Goal: Transaction & Acquisition: Book appointment/travel/reservation

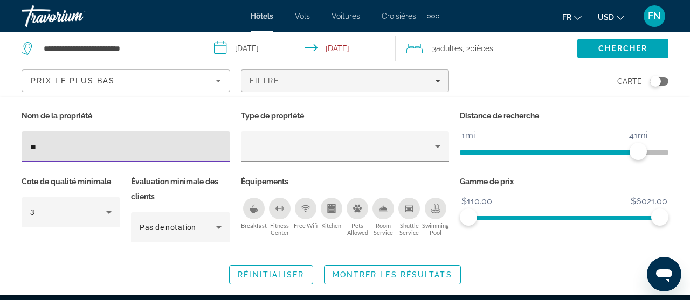
click at [621, 18] on icon "Change currency" at bounding box center [620, 18] width 8 height 8
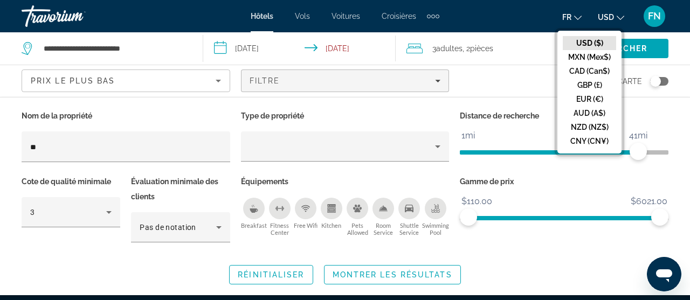
click at [579, 17] on icon "Change language" at bounding box center [578, 18] width 8 height 8
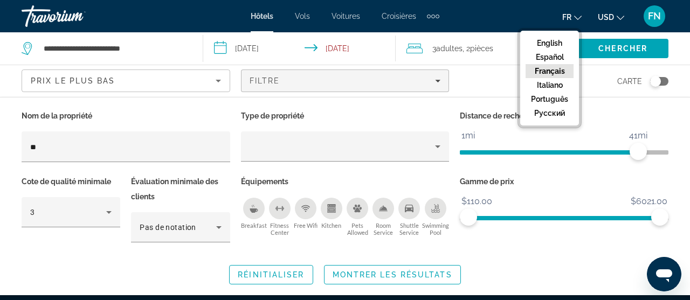
click at [614, 16] on span "USD" at bounding box center [605, 17] width 16 height 9
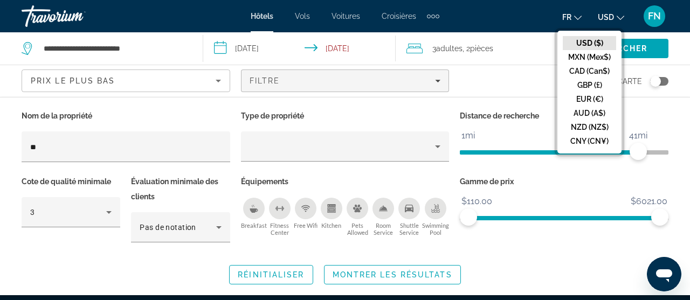
click at [581, 18] on icon "Change language" at bounding box center [578, 18] width 8 height 8
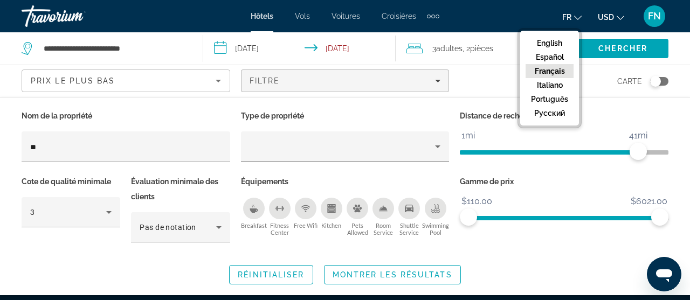
click at [576, 18] on button "fr English Español Français Italiano Português русский" at bounding box center [571, 17] width 19 height 16
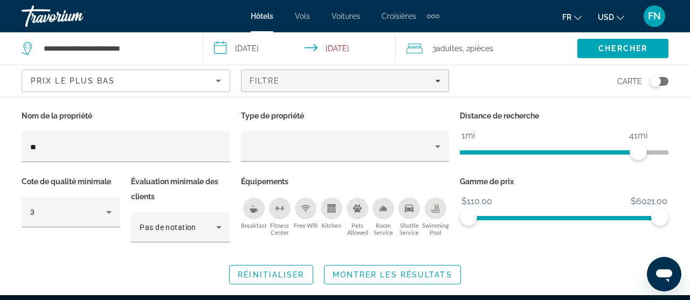
click at [576, 18] on button "fr English Español Français Italiano Português русский" at bounding box center [571, 17] width 19 height 16
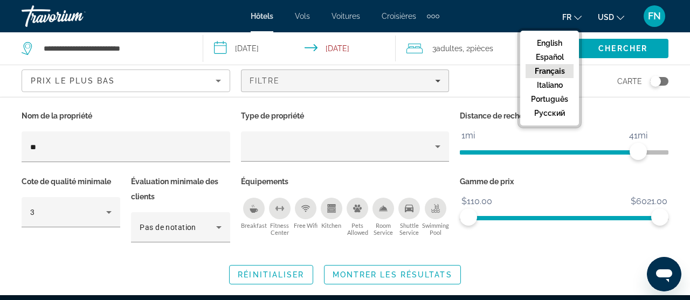
click at [617, 20] on button "USD USD ($) MXN (Mex$) CAD (Can$) GBP (£) EUR (€) AUD (A$) NZD (NZ$) CNY (CN¥)" at bounding box center [610, 17] width 26 height 16
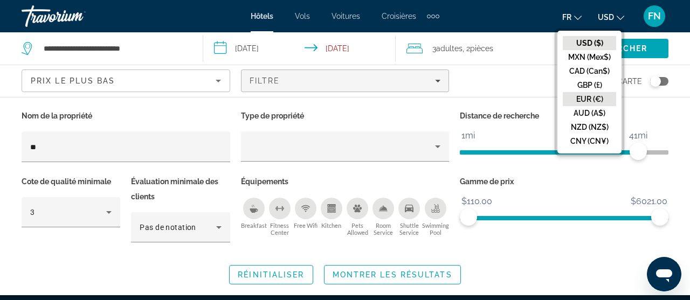
click at [600, 96] on button "EUR (€)" at bounding box center [588, 99] width 53 height 14
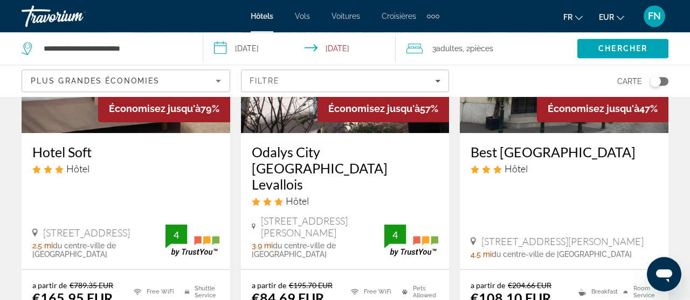
scroll to position [114, 0]
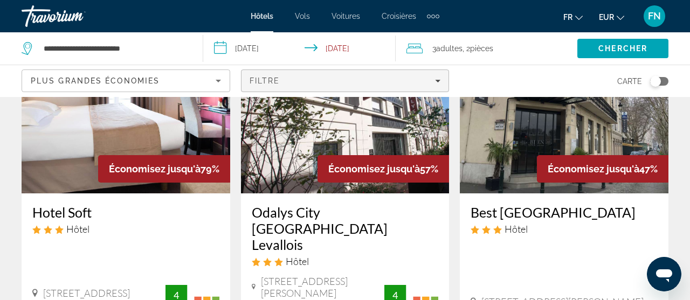
click at [275, 76] on span "Filtre" at bounding box center [264, 80] width 31 height 9
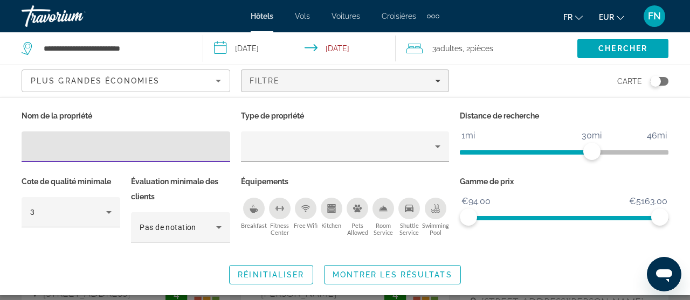
click at [68, 145] on input "Hotel Filters" at bounding box center [125, 147] width 191 height 13
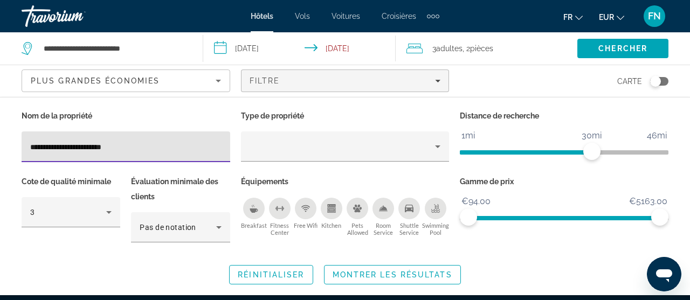
type input "**********"
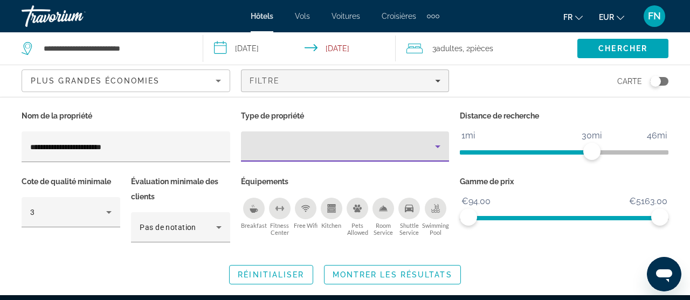
click at [434, 145] on icon "Property type" at bounding box center [437, 146] width 13 height 13
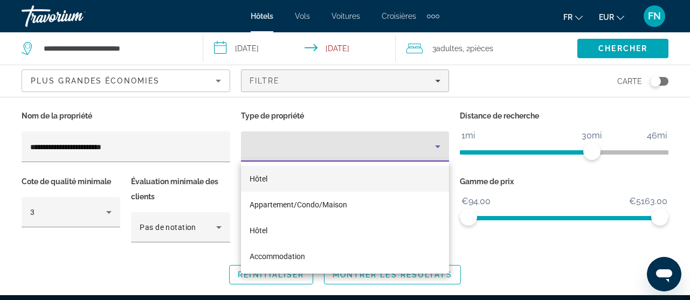
click at [318, 182] on mat-option "Hôtel" at bounding box center [345, 179] width 208 height 26
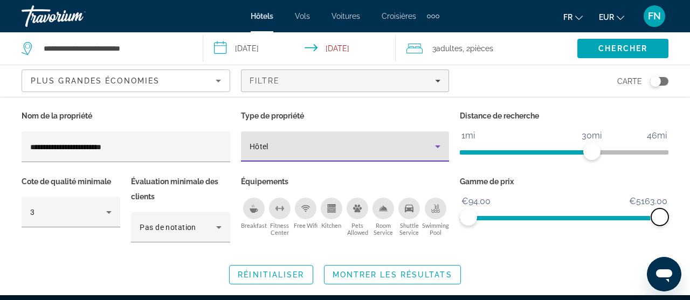
click at [657, 215] on span "ngx-slider-max" at bounding box center [659, 216] width 17 height 17
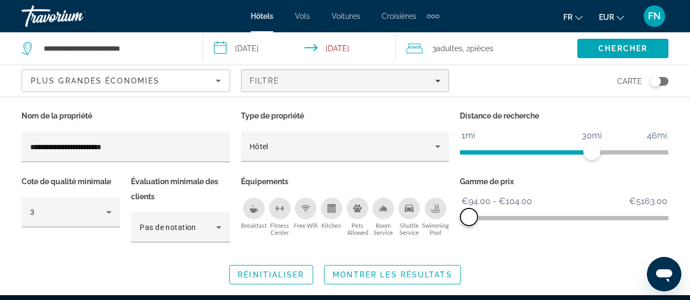
drag, startPoint x: 657, startPoint y: 215, endPoint x: 469, endPoint y: 210, distance: 188.1
click at [469, 210] on span "ngx-slider-max" at bounding box center [468, 216] width 17 height 17
click at [470, 210] on span "ngx-slider-max" at bounding box center [469, 216] width 17 height 17
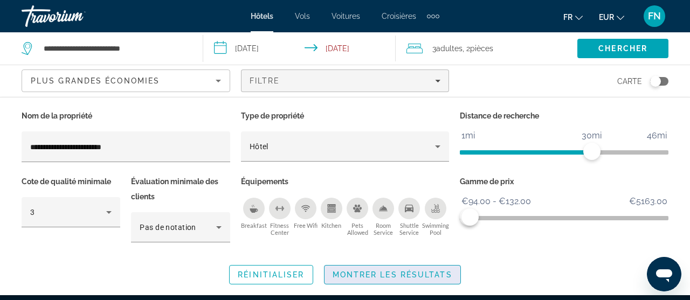
click at [393, 275] on span "Montrer les résultats" at bounding box center [392, 274] width 120 height 9
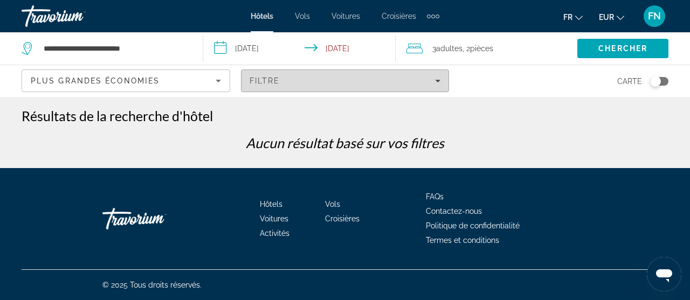
click at [288, 78] on div "Filtre" at bounding box center [344, 80] width 191 height 9
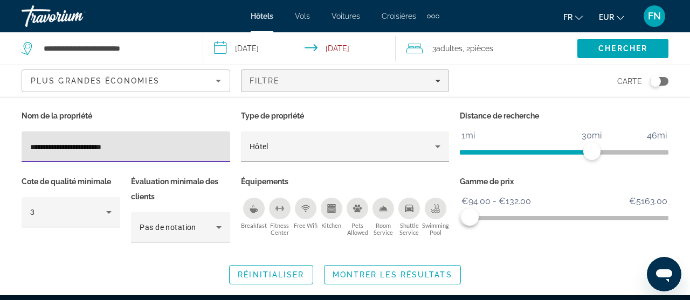
click at [189, 149] on input "**********" at bounding box center [125, 147] width 191 height 13
drag, startPoint x: 166, startPoint y: 150, endPoint x: 81, endPoint y: 150, distance: 85.1
click at [109, 150] on input "**********" at bounding box center [125, 147] width 191 height 13
click at [91, 147] on input "**********" at bounding box center [125, 147] width 191 height 13
drag, startPoint x: 89, startPoint y: 147, endPoint x: 0, endPoint y: 147, distance: 88.9
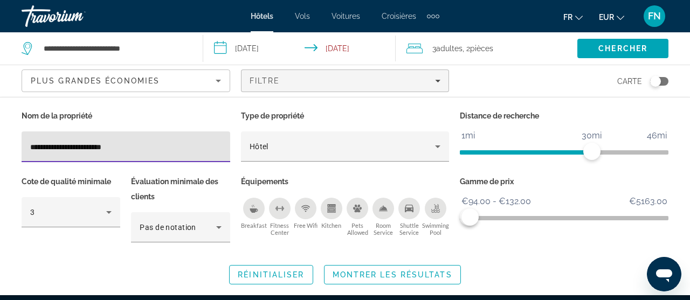
click at [30, 147] on input "**********" at bounding box center [125, 147] width 191 height 13
type input "**********"
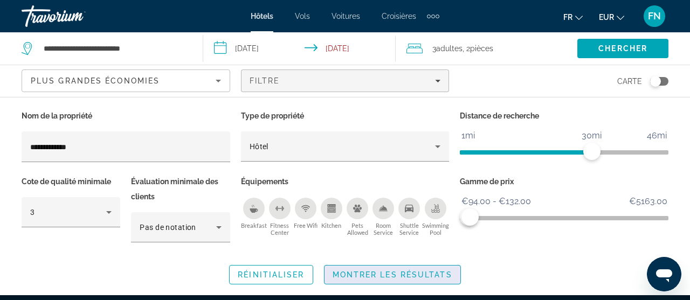
click at [370, 275] on span "Montrer les résultats" at bounding box center [392, 274] width 120 height 9
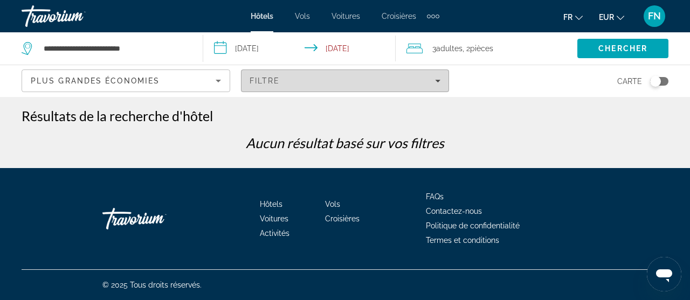
click at [281, 74] on span "Filters" at bounding box center [344, 81] width 207 height 26
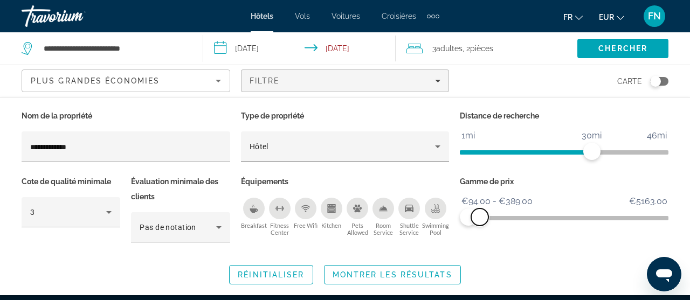
drag, startPoint x: 467, startPoint y: 217, endPoint x: 479, endPoint y: 217, distance: 12.9
click at [479, 217] on span "ngx-slider-max" at bounding box center [479, 216] width 17 height 17
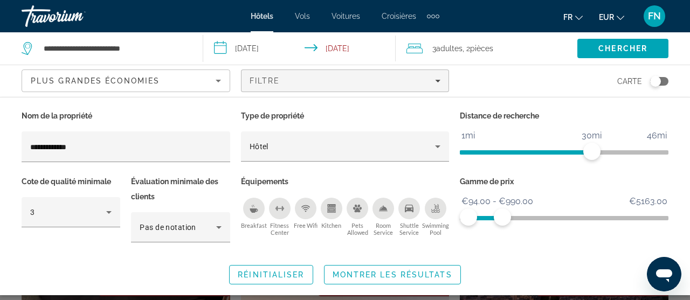
drag, startPoint x: 502, startPoint y: 217, endPoint x: 497, endPoint y: 215, distance: 5.8
click at [499, 216] on ngx-slider "€94.00 €5163.00 €94.00 €990.00 €94.00 - €990.00" at bounding box center [564, 217] width 208 height 2
click at [490, 216] on ngx-slider "€94.00 €5163.00 €94.00 €675.00 €94.00 - €675.00" at bounding box center [564, 217] width 208 height 2
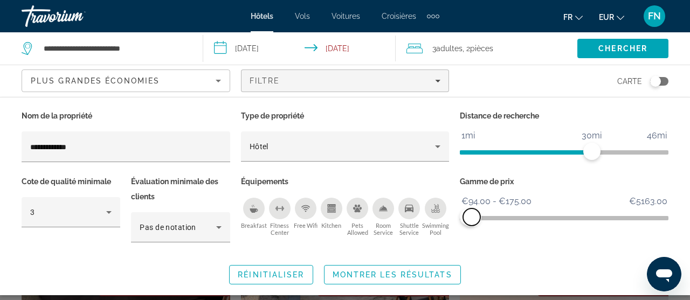
drag, startPoint x: 483, startPoint y: 218, endPoint x: 471, endPoint y: 215, distance: 12.3
click at [471, 215] on span "ngx-slider-max" at bounding box center [471, 216] width 17 height 17
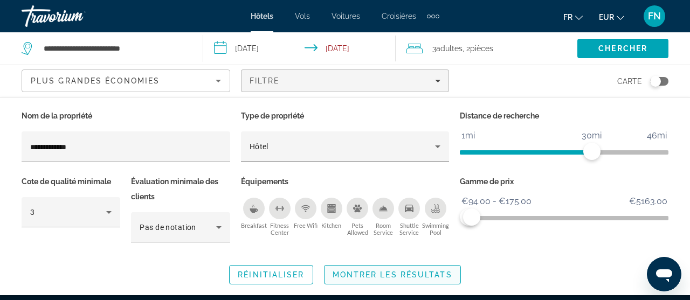
click at [391, 275] on span "Montrer les résultats" at bounding box center [392, 274] width 120 height 9
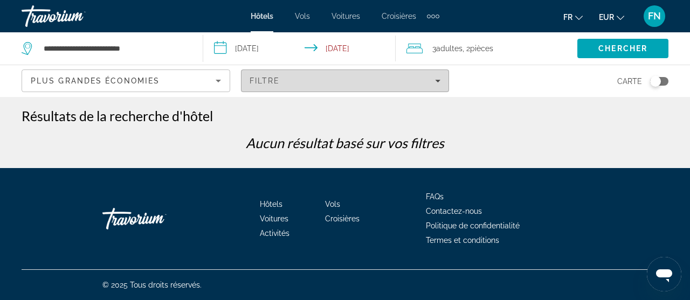
click at [321, 76] on div "Filtre" at bounding box center [344, 80] width 191 height 9
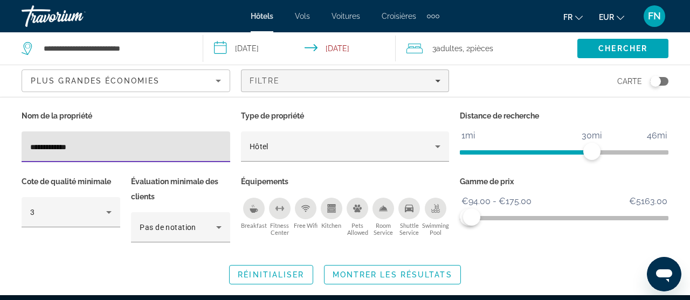
drag, startPoint x: 130, startPoint y: 149, endPoint x: 0, endPoint y: 145, distance: 130.4
click at [30, 145] on input "**********" at bounding box center [125, 147] width 191 height 13
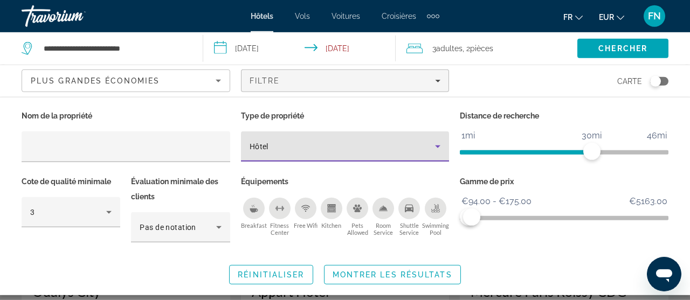
scroll to position [57, 0]
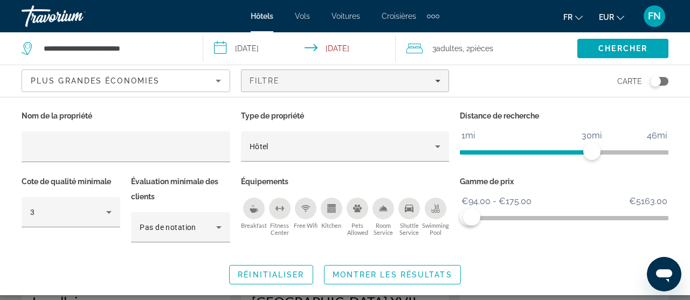
click at [252, 213] on div "Breakfast" at bounding box center [254, 209] width 22 height 22
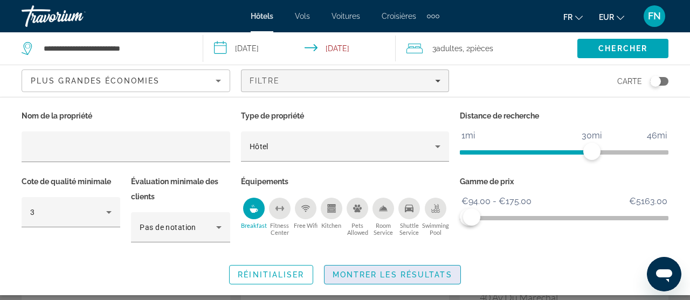
click at [384, 279] on span "Search widget" at bounding box center [392, 275] width 136 height 26
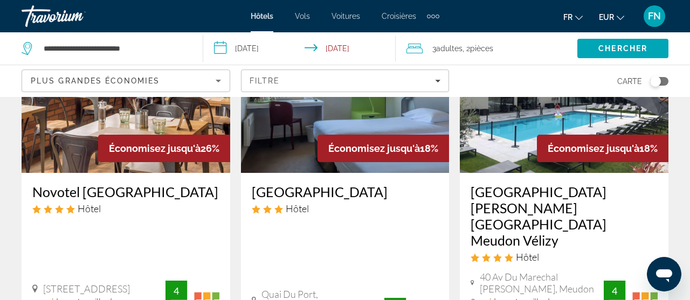
scroll to position [133, 0]
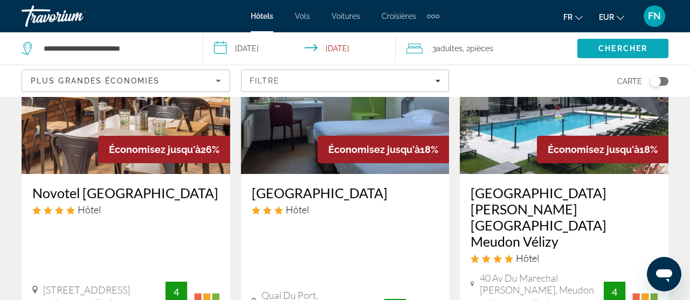
click at [604, 47] on span "Chercher" at bounding box center [622, 48] width 49 height 9
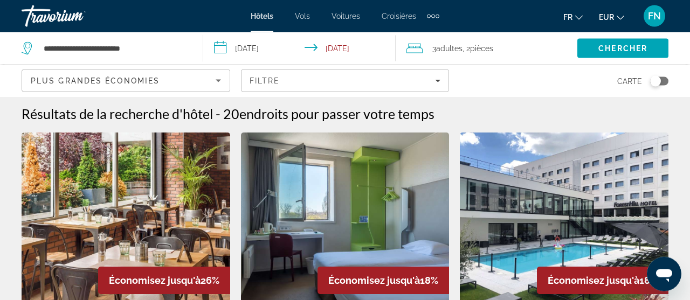
scroll to position [0, 0]
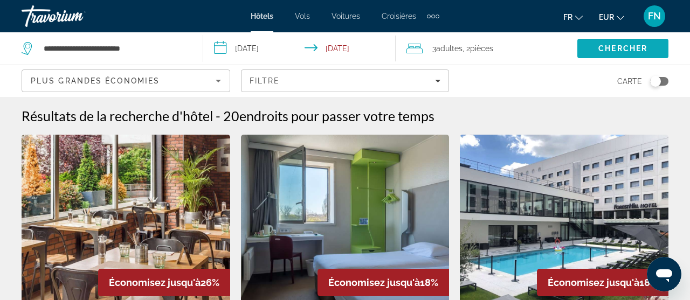
click at [628, 46] on span "Chercher" at bounding box center [622, 48] width 49 height 9
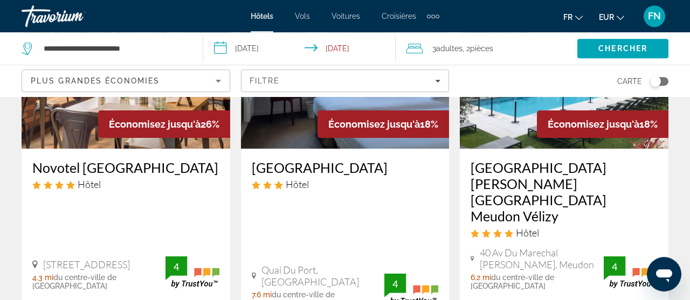
scroll to position [170, 0]
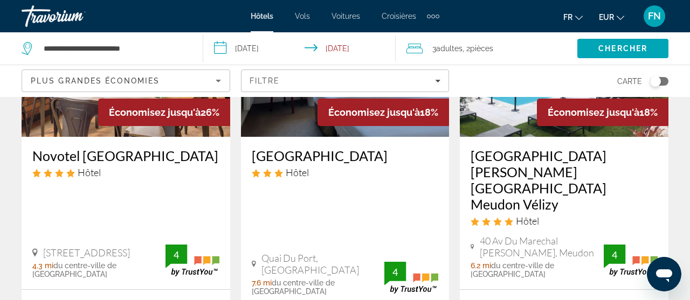
click at [119, 81] on span "Plus grandes économies" at bounding box center [95, 80] width 129 height 9
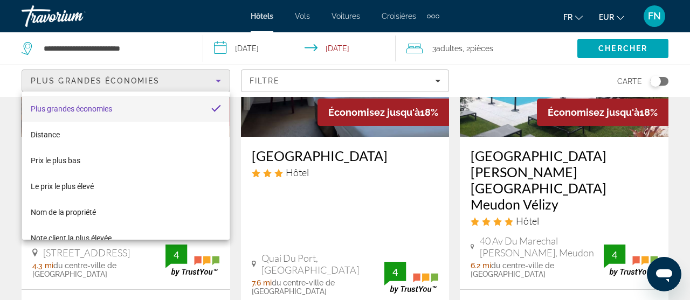
click at [269, 82] on div at bounding box center [345, 150] width 690 height 300
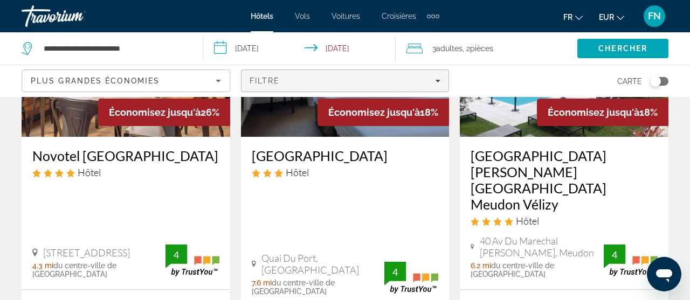
click at [270, 74] on span "Filters" at bounding box center [344, 81] width 207 height 26
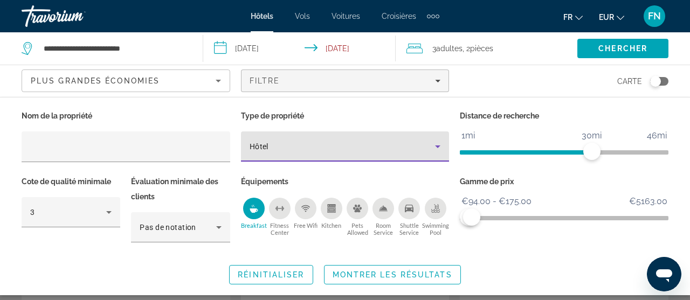
click at [288, 150] on div "Hôtel" at bounding box center [342, 146] width 186 height 13
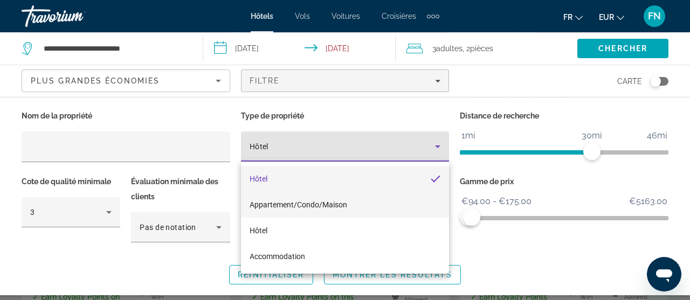
scroll to position [284, 0]
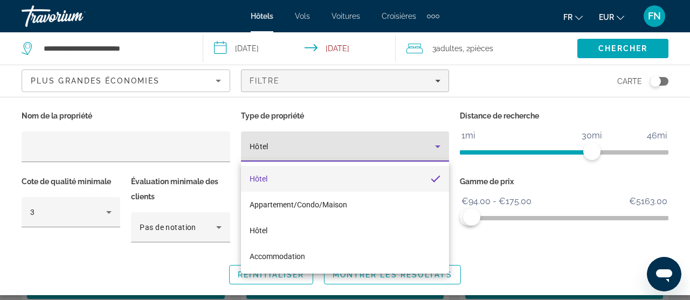
click at [434, 180] on mat-pseudo-checkbox "Property type" at bounding box center [435, 179] width 10 height 10
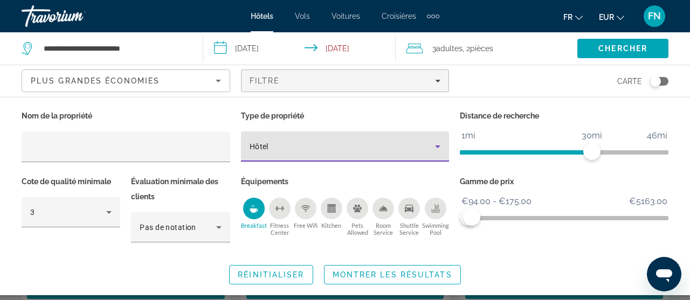
click at [296, 143] on div "Hôtel" at bounding box center [342, 146] width 186 height 13
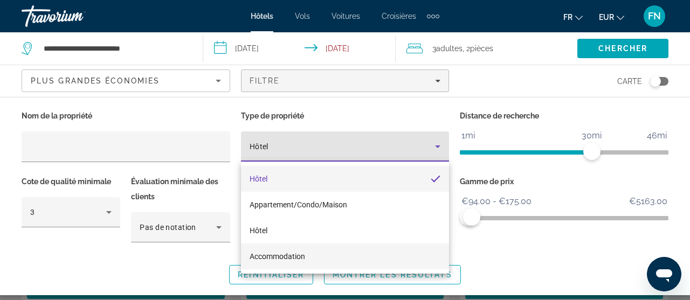
click at [294, 250] on span "Accommodation" at bounding box center [276, 256] width 55 height 13
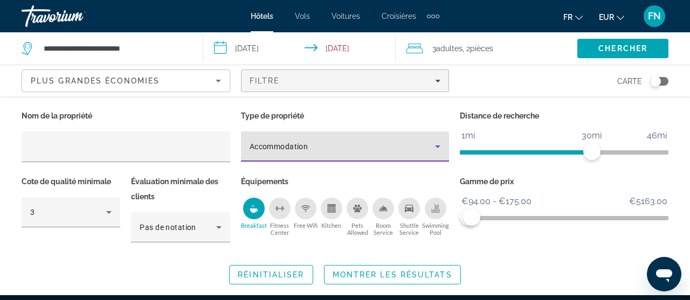
click at [326, 150] on div "Accommodation" at bounding box center [342, 146] width 186 height 13
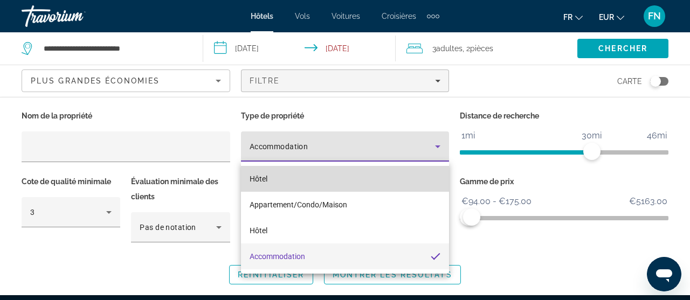
click at [255, 179] on span "Hôtel" at bounding box center [258, 179] width 18 height 9
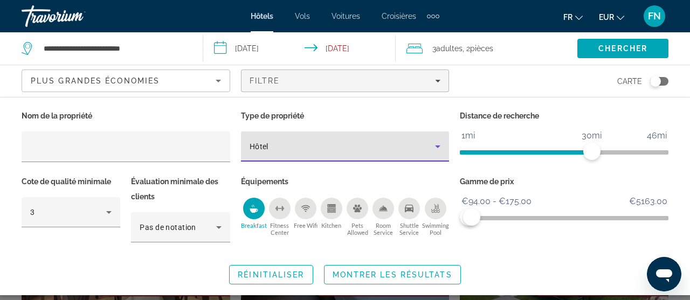
click at [544, 143] on span "ngx-slider" at bounding box center [526, 150] width 132 height 17
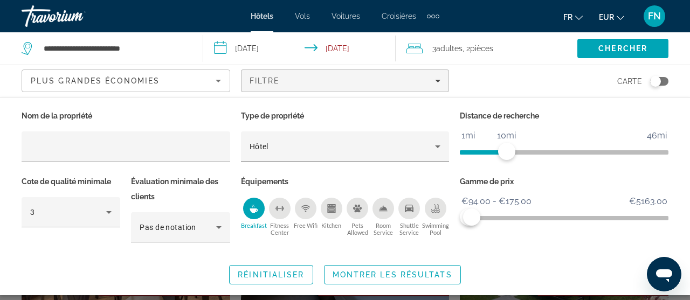
click at [506, 152] on span "ngx-slider" at bounding box center [483, 152] width 47 height 4
click at [475, 151] on span "ngx-slider" at bounding box center [483, 152] width 47 height 4
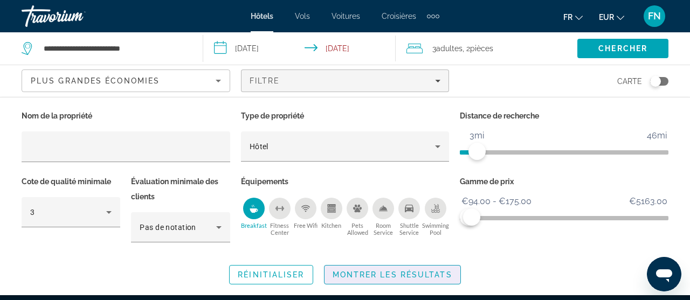
drag, startPoint x: 397, startPoint y: 275, endPoint x: 388, endPoint y: 262, distance: 15.8
click at [397, 275] on span "Montrer les résultats" at bounding box center [392, 274] width 120 height 9
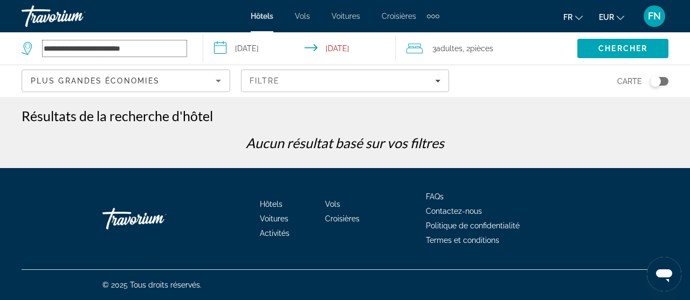
click at [76, 51] on input "**********" at bounding box center [115, 48] width 144 height 16
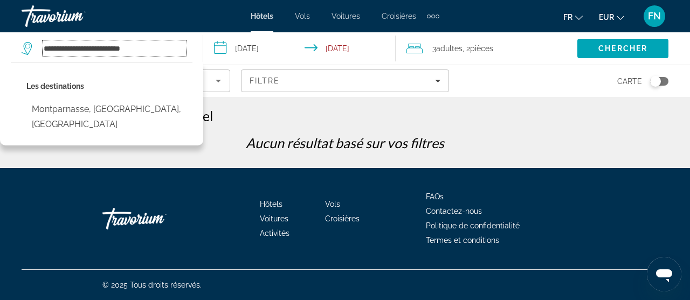
drag, startPoint x: 44, startPoint y: 50, endPoint x: 244, endPoint y: 28, distance: 201.0
click at [186, 50] on input "**********" at bounding box center [115, 48] width 144 height 16
type input "*"
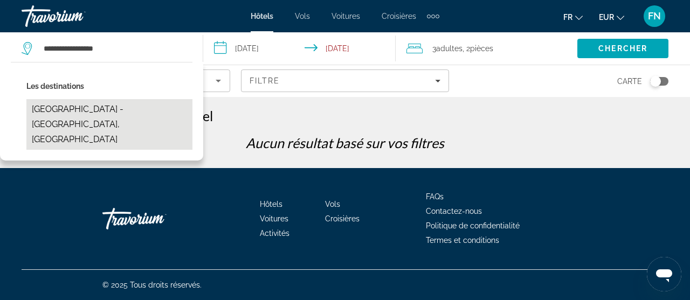
click at [68, 104] on button "[GEOGRAPHIC_DATA] - [GEOGRAPHIC_DATA], [GEOGRAPHIC_DATA]" at bounding box center [109, 124] width 166 height 51
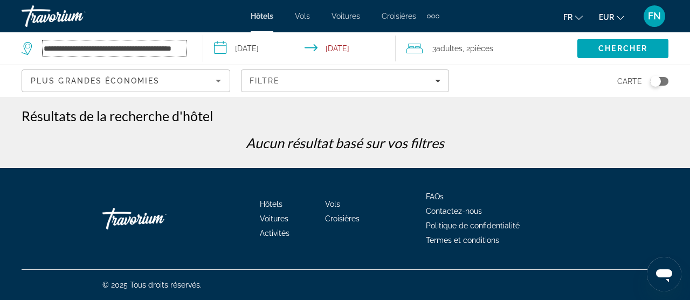
scroll to position [0, 26]
click at [614, 46] on span "Chercher" at bounding box center [622, 48] width 49 height 9
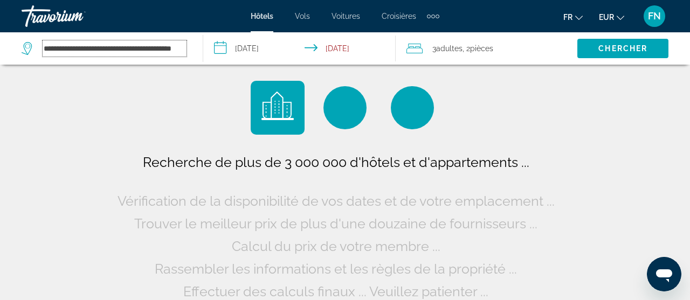
click at [133, 49] on input "**********" at bounding box center [115, 48] width 144 height 16
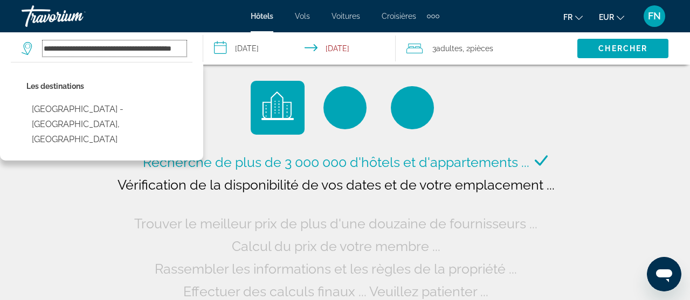
drag, startPoint x: 93, startPoint y: 49, endPoint x: 162, endPoint y: 52, distance: 69.5
click at [162, 52] on input "**********" at bounding box center [115, 48] width 144 height 16
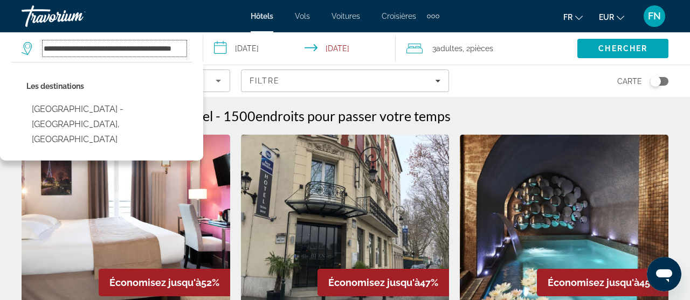
click at [110, 46] on input "**********" at bounding box center [115, 48] width 144 height 16
drag, startPoint x: 100, startPoint y: 48, endPoint x: 159, endPoint y: 51, distance: 58.8
click at [160, 51] on input "**********" at bounding box center [115, 48] width 144 height 16
type input "**********"
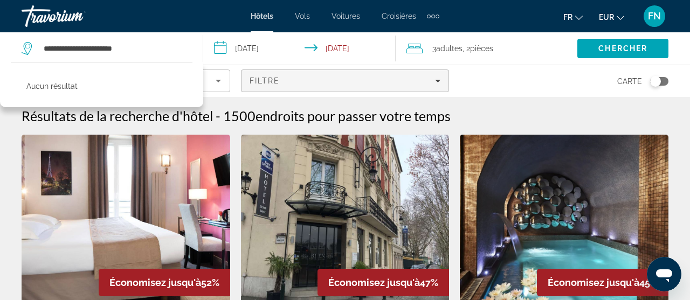
click at [318, 82] on div "Filtre" at bounding box center [344, 80] width 191 height 9
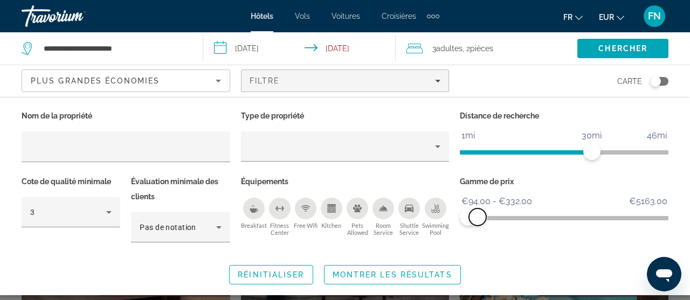
drag, startPoint x: 656, startPoint y: 221, endPoint x: 477, endPoint y: 214, distance: 178.4
click at [477, 214] on span "ngx-slider-max" at bounding box center [477, 216] width 17 height 17
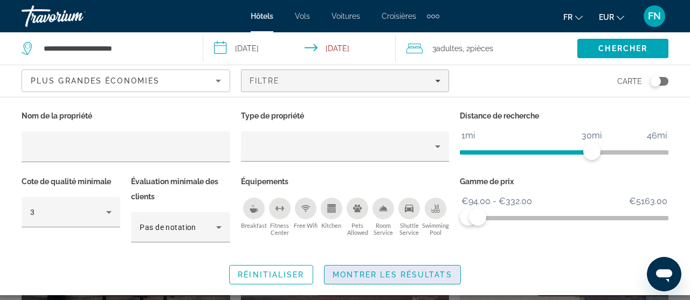
click at [387, 271] on span "Montrer les résultats" at bounding box center [392, 274] width 120 height 9
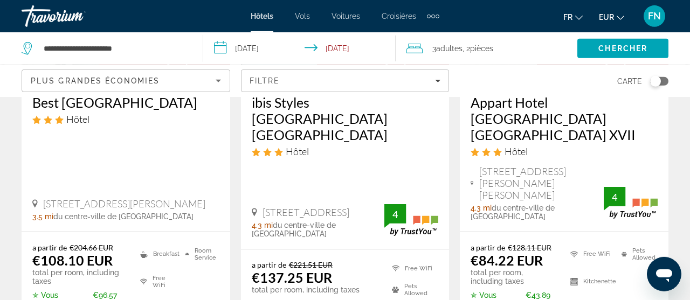
scroll to position [227, 0]
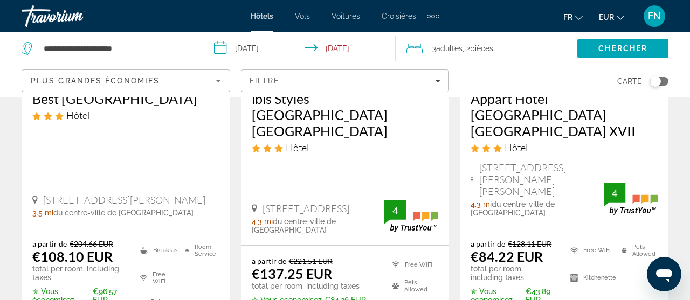
click at [138, 78] on span "Plus grandes économies" at bounding box center [95, 80] width 129 height 9
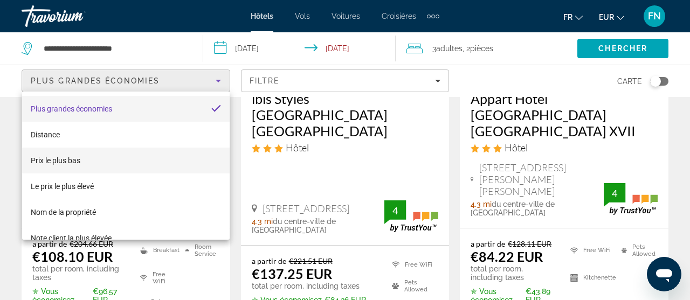
click at [68, 158] on span "Prix le plus bas" at bounding box center [56, 160] width 50 height 9
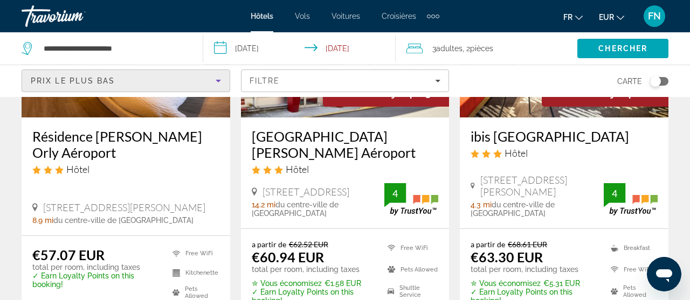
scroll to position [1081, 0]
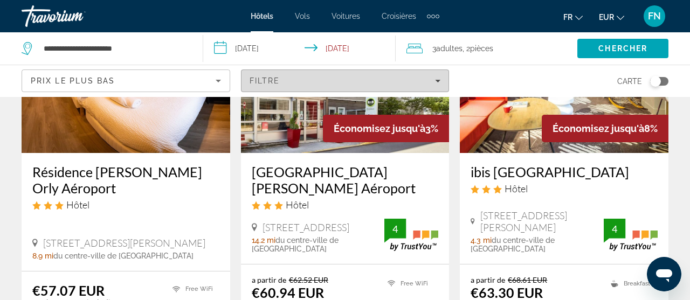
click at [301, 76] on div "Filtre" at bounding box center [344, 80] width 191 height 9
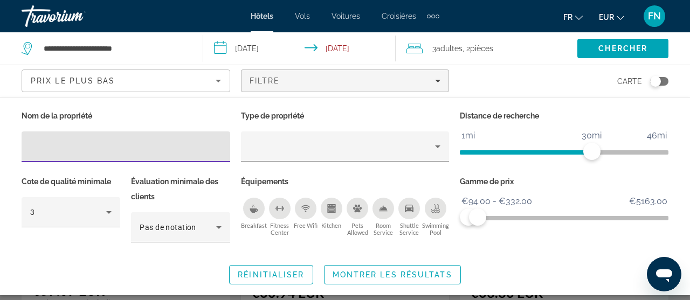
click at [61, 143] on input "Hotel Filters" at bounding box center [125, 147] width 191 height 13
type input "**********"
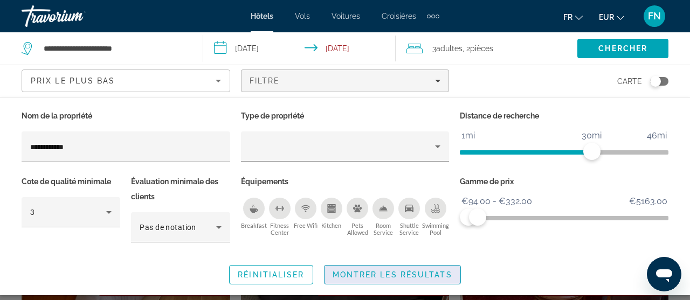
drag, startPoint x: 343, startPoint y: 275, endPoint x: 369, endPoint y: 218, distance: 62.4
click at [343, 275] on span "Montrer les résultats" at bounding box center [392, 274] width 120 height 9
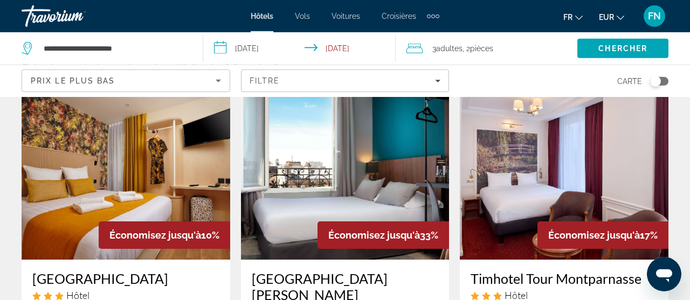
scroll to position [114, 0]
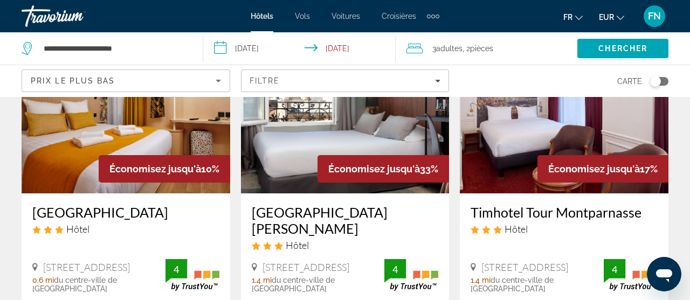
click at [112, 212] on h3 "[GEOGRAPHIC_DATA]" at bounding box center [125, 212] width 187 height 16
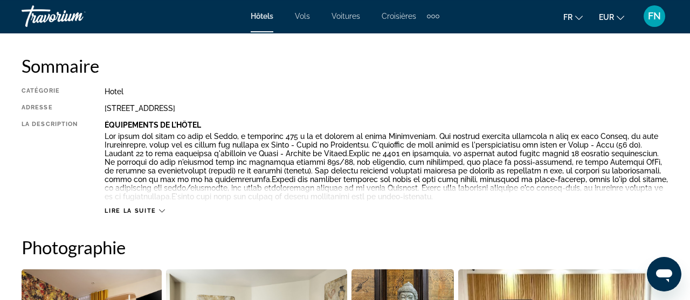
scroll to position [569, 0]
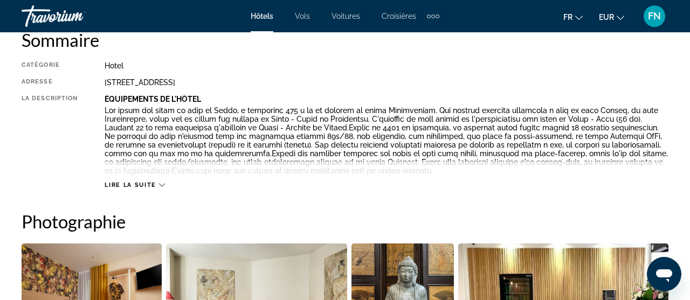
click at [146, 181] on button "Lire la suite" at bounding box center [135, 185] width 60 height 8
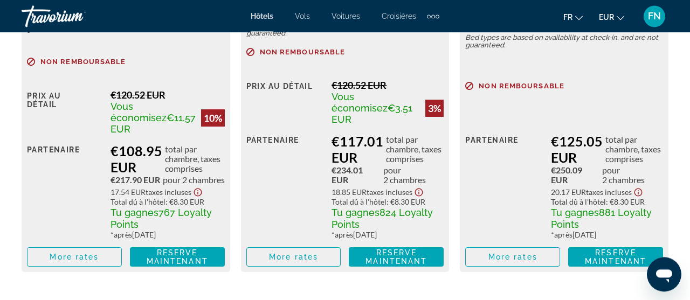
scroll to position [1991, 0]
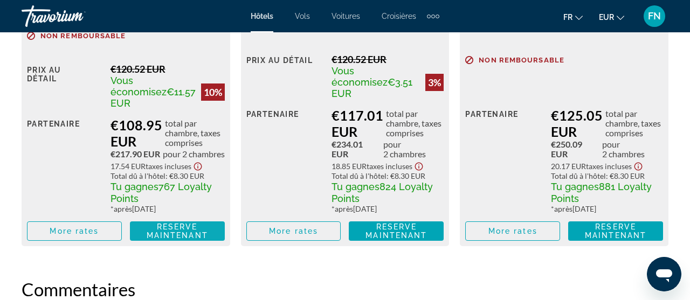
click at [171, 229] on span "Main content" at bounding box center [177, 231] width 95 height 26
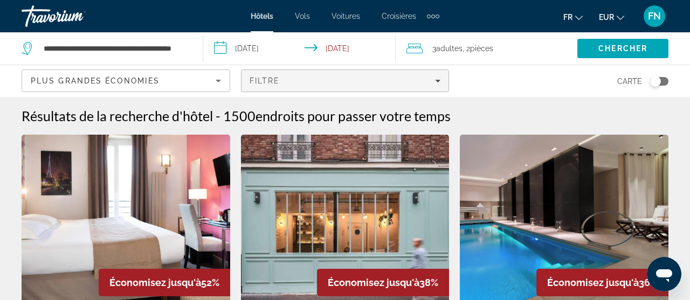
click at [301, 81] on div "Filtre" at bounding box center [344, 80] width 191 height 9
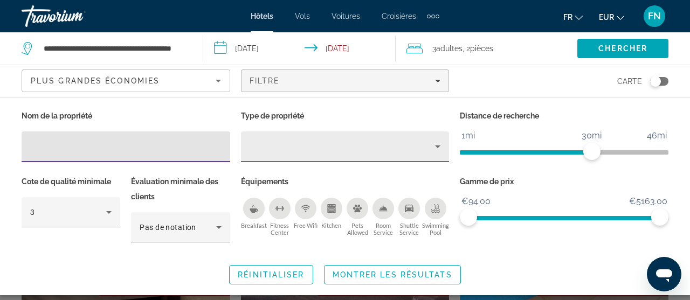
click at [321, 148] on div "Property type" at bounding box center [342, 146] width 186 height 13
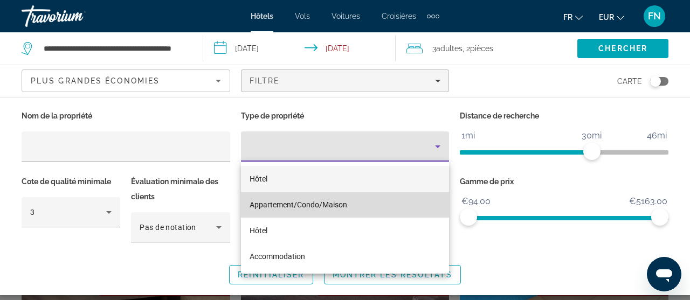
click at [310, 204] on span "Appartement/Condo/Maison" at bounding box center [298, 204] width 98 height 9
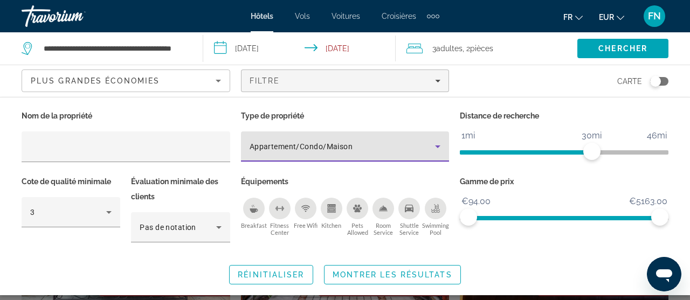
click at [255, 222] on span "Breakfast" at bounding box center [254, 225] width 26 height 7
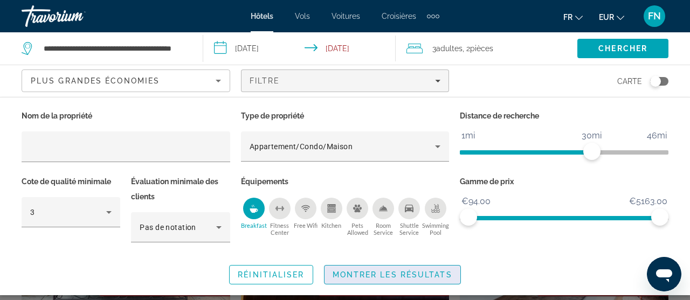
click at [366, 273] on span "Montrer les résultats" at bounding box center [392, 274] width 120 height 9
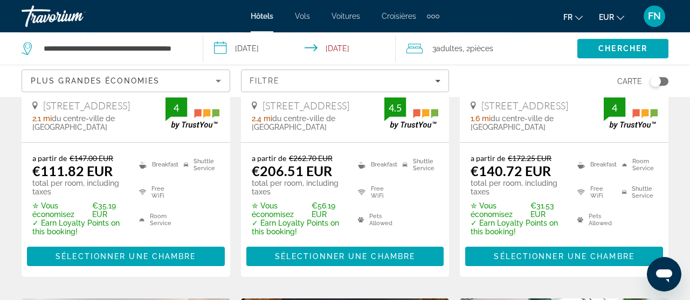
scroll to position [284, 0]
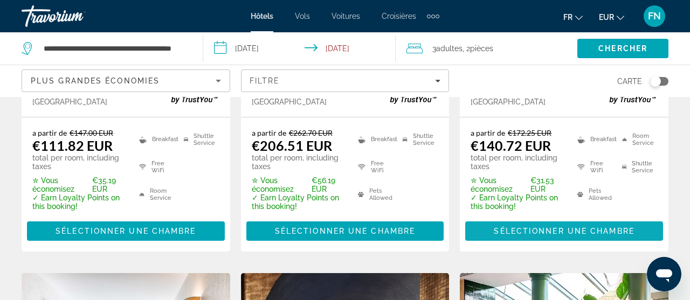
click at [495, 235] on span "Sélectionner une chambre" at bounding box center [563, 231] width 140 height 9
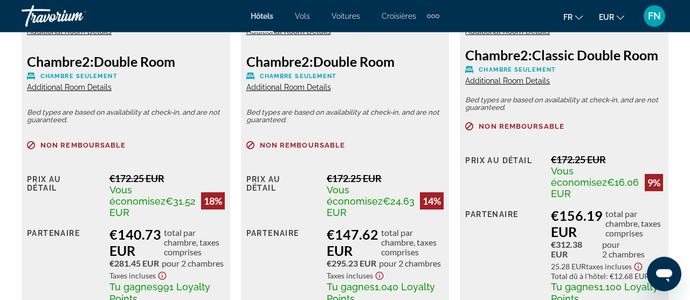
scroll to position [1877, 0]
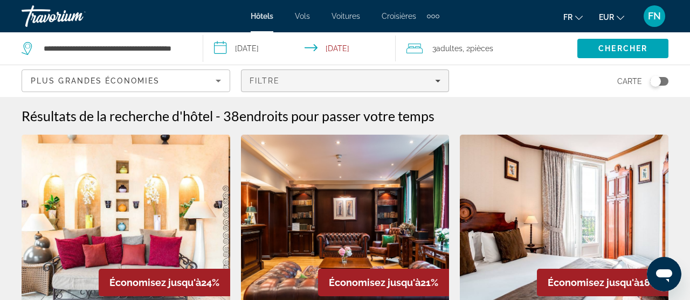
click at [266, 80] on span "Filtre" at bounding box center [264, 80] width 31 height 9
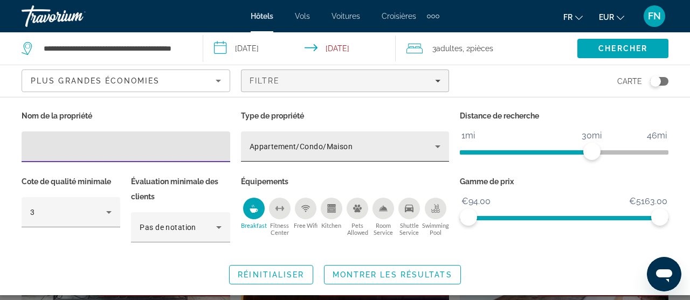
click at [350, 147] on span "Appartement/Condo/Maison" at bounding box center [300, 146] width 103 height 9
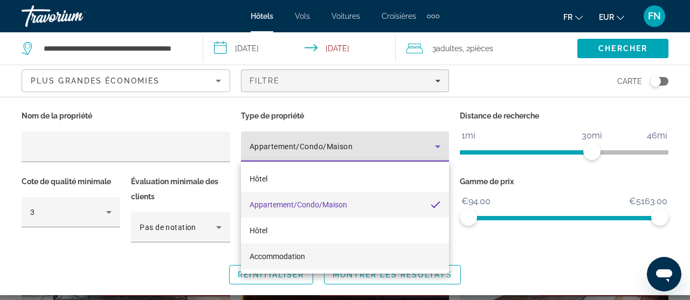
click at [280, 260] on span "Accommodation" at bounding box center [276, 256] width 55 height 9
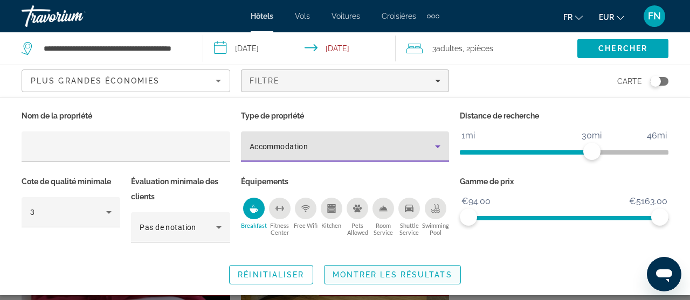
drag, startPoint x: 389, startPoint y: 271, endPoint x: 381, endPoint y: 264, distance: 10.7
click at [388, 271] on span "Montrer les résultats" at bounding box center [392, 274] width 120 height 9
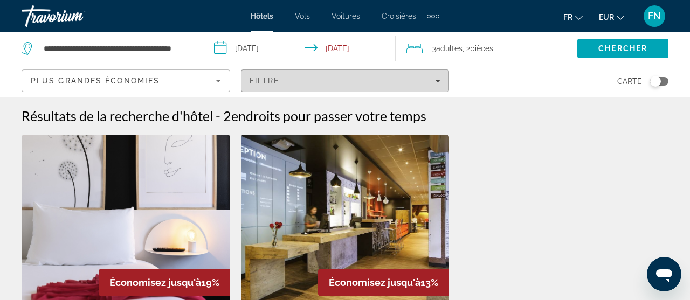
click at [289, 81] on div "Filtre" at bounding box center [344, 80] width 191 height 9
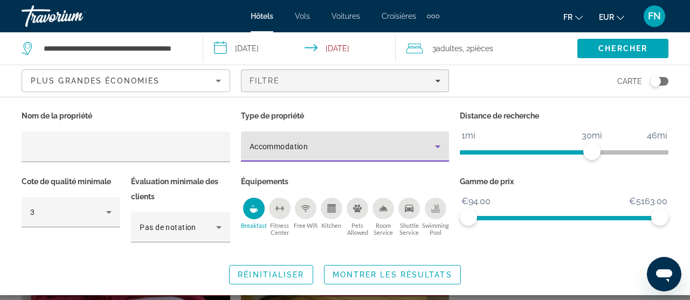
click at [285, 143] on span "Accommodation" at bounding box center [278, 146] width 59 height 9
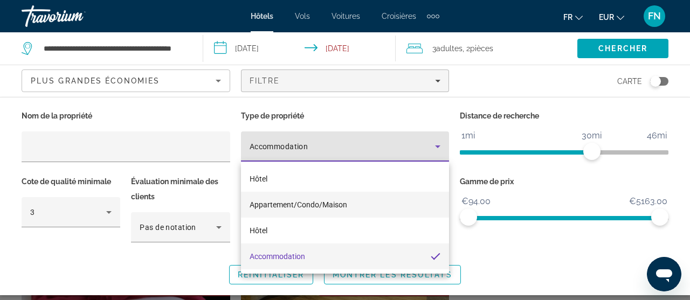
click at [286, 204] on span "Appartement/Condo/Maison" at bounding box center [298, 204] width 98 height 9
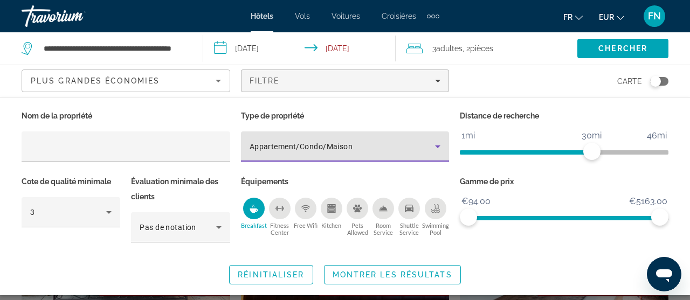
click at [255, 217] on div "Breakfast" at bounding box center [254, 209] width 22 height 22
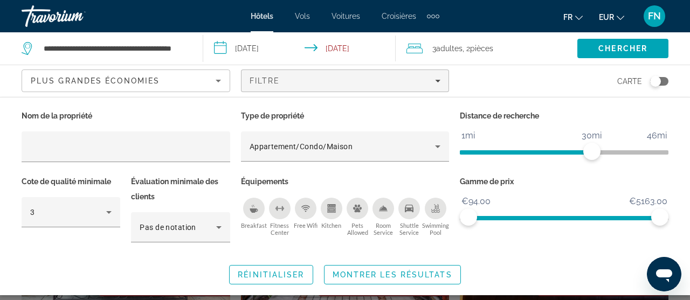
click at [253, 213] on div "Breakfast" at bounding box center [254, 209] width 22 height 22
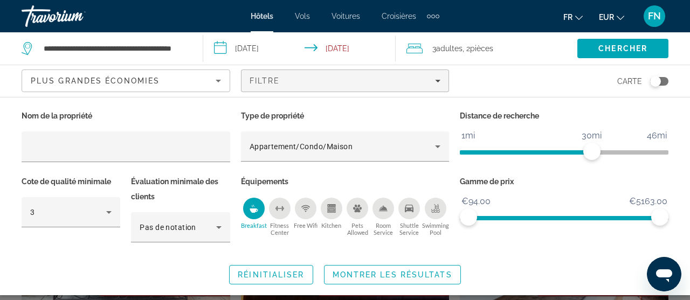
drag, startPoint x: 261, startPoint y: 217, endPoint x: 314, endPoint y: 221, distance: 53.0
click at [261, 217] on button "Breakfast" at bounding box center [254, 216] width 26 height 39
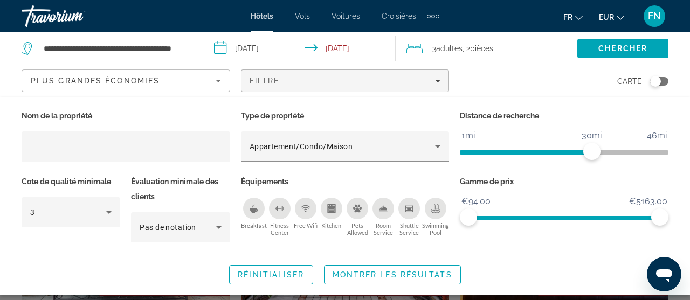
click at [258, 216] on div "Breakfast" at bounding box center [254, 209] width 22 height 22
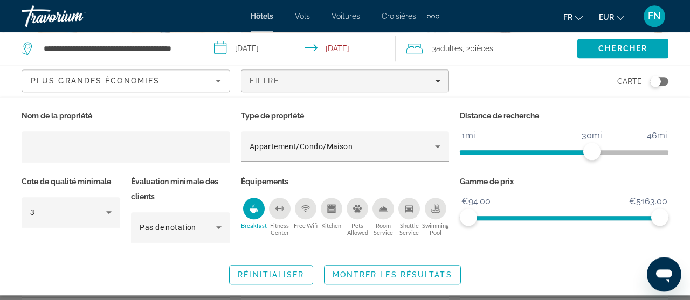
scroll to position [114, 0]
click at [107, 72] on div "Plus grandes économies" at bounding box center [126, 85] width 190 height 30
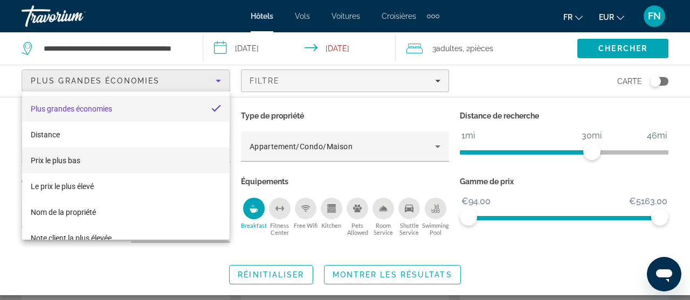
click at [68, 156] on span "Prix le plus bas" at bounding box center [56, 160] width 50 height 9
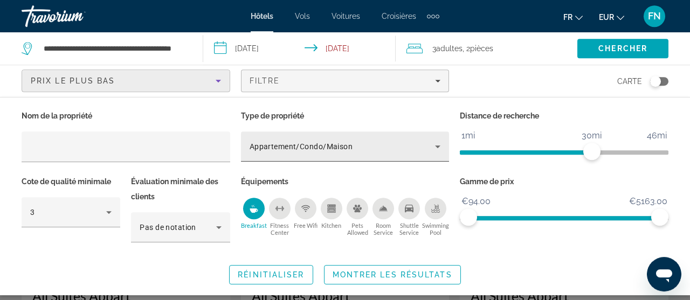
scroll to position [57, 0]
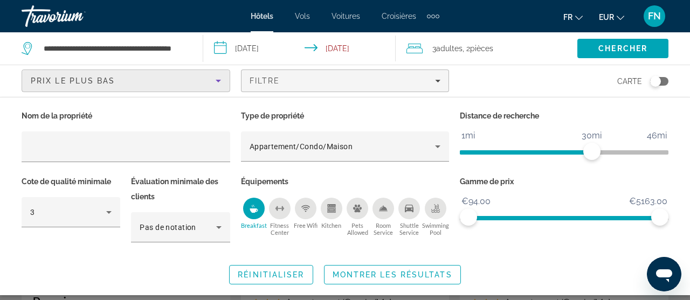
click at [344, 275] on span "Montrer les résultats" at bounding box center [392, 274] width 120 height 9
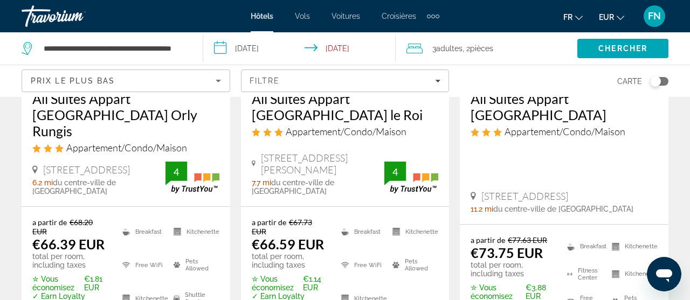
scroll to position [0, 0]
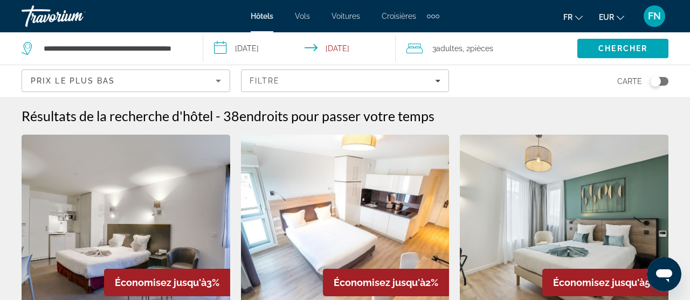
click at [456, 47] on span "Adultes" at bounding box center [449, 48] width 26 height 9
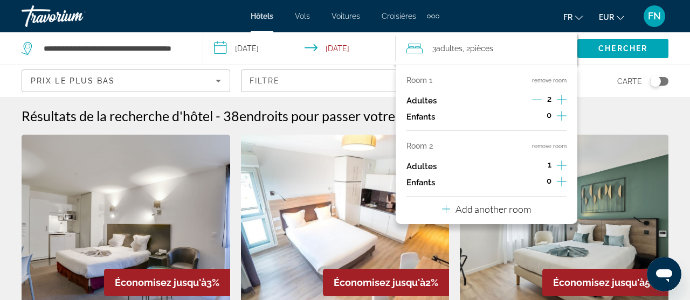
click at [561, 96] on icon "Increment adults" at bounding box center [561, 99] width 10 height 13
click at [546, 145] on button "remove room" at bounding box center [549, 146] width 34 height 7
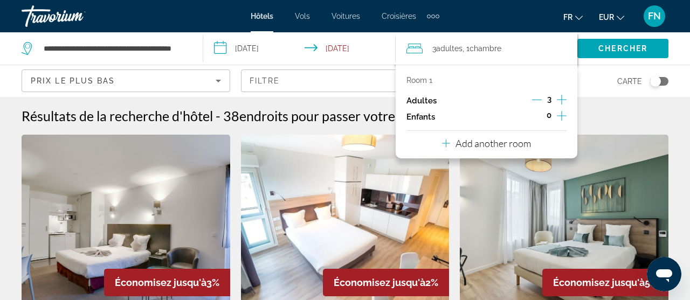
click at [479, 141] on p "Add another room" at bounding box center [492, 143] width 75 height 12
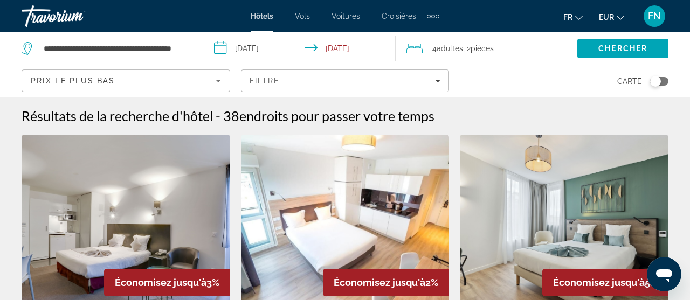
click at [470, 51] on span ", 2 Chambre pièces" at bounding box center [478, 48] width 31 height 15
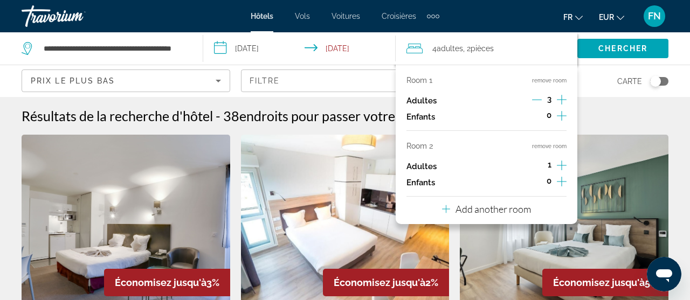
click at [557, 143] on button "remove room" at bounding box center [549, 146] width 34 height 7
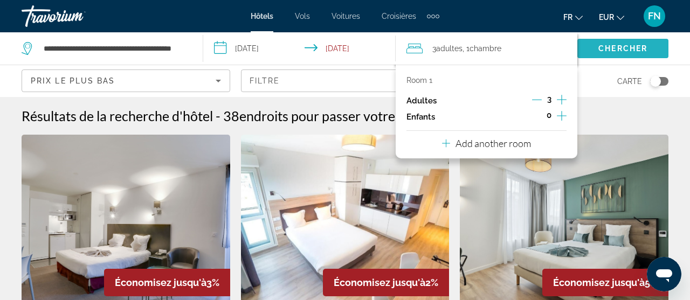
click at [615, 45] on span "Chercher" at bounding box center [622, 48] width 49 height 9
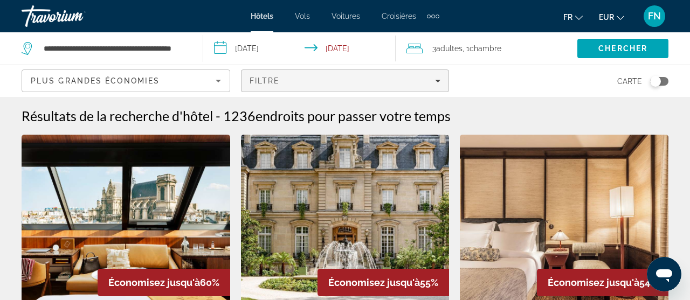
click at [270, 89] on span "Filters" at bounding box center [344, 81] width 207 height 26
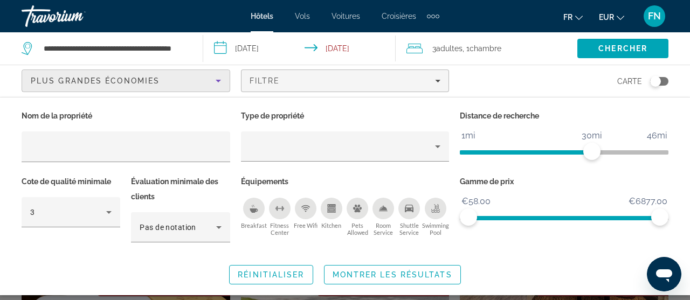
click at [124, 80] on span "Plus grandes économies" at bounding box center [95, 80] width 129 height 9
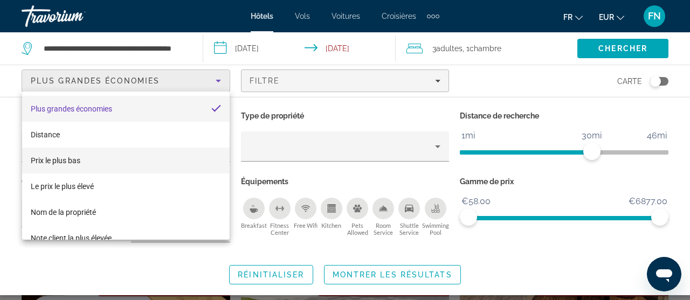
click at [83, 163] on mat-option "Prix le plus bas" at bounding box center [125, 161] width 207 height 26
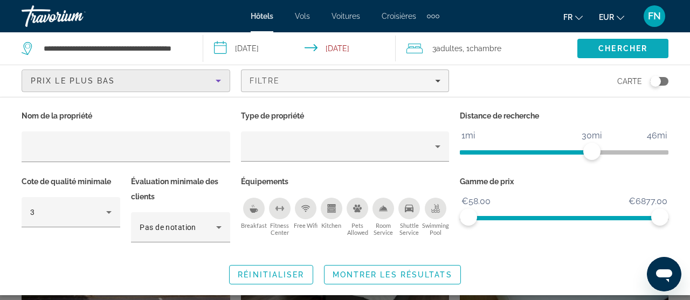
click at [626, 55] on span "Search" at bounding box center [622, 49] width 91 height 26
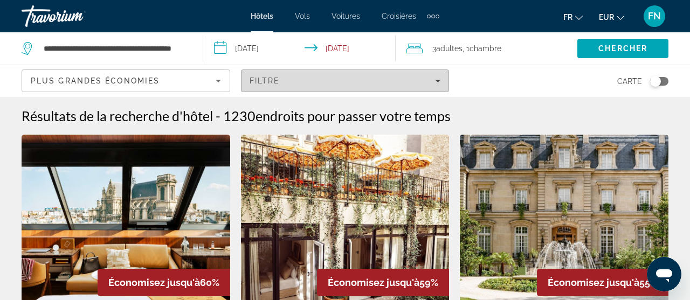
click at [275, 82] on span "Filtre" at bounding box center [264, 80] width 31 height 9
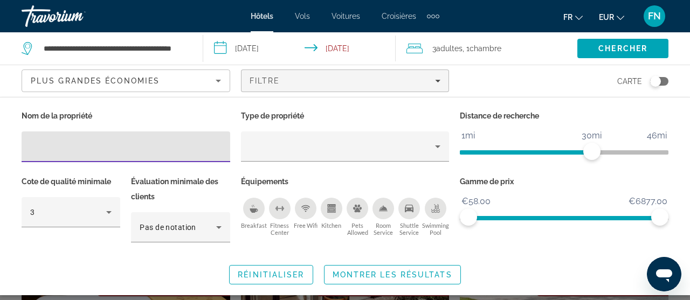
click at [142, 81] on span "Plus grandes économies" at bounding box center [95, 80] width 129 height 9
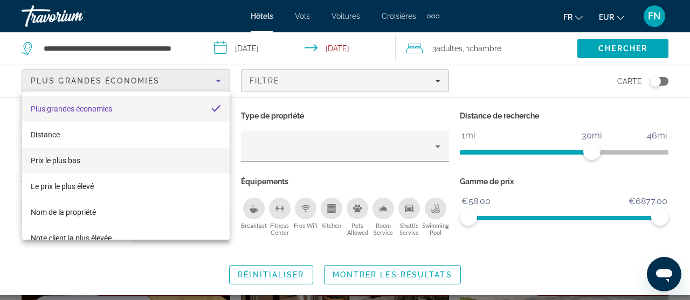
click at [80, 163] on span "Prix le plus bas" at bounding box center [56, 160] width 50 height 9
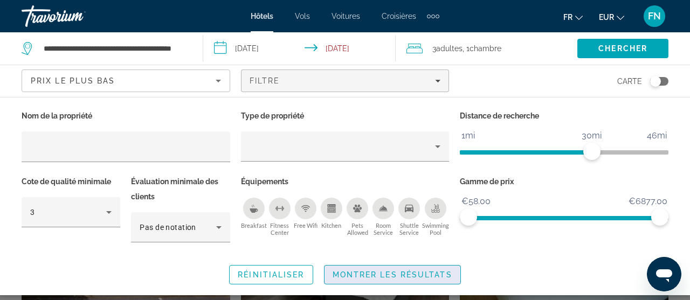
click at [380, 268] on span "Search widget" at bounding box center [392, 275] width 136 height 26
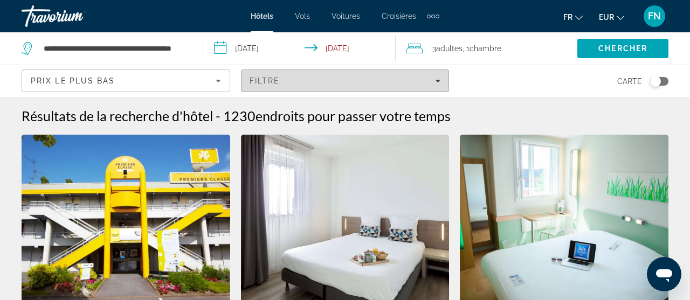
click at [296, 75] on span "Filters" at bounding box center [344, 81] width 207 height 26
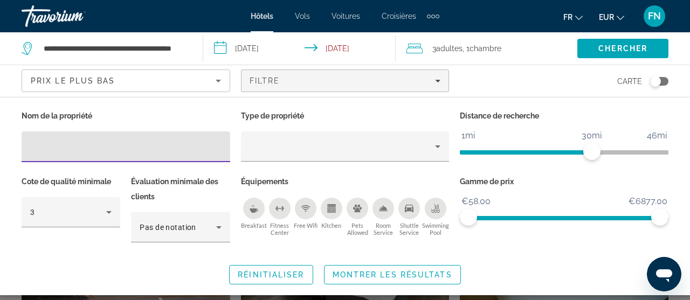
click at [55, 145] on input "Hotel Filters" at bounding box center [125, 147] width 191 height 13
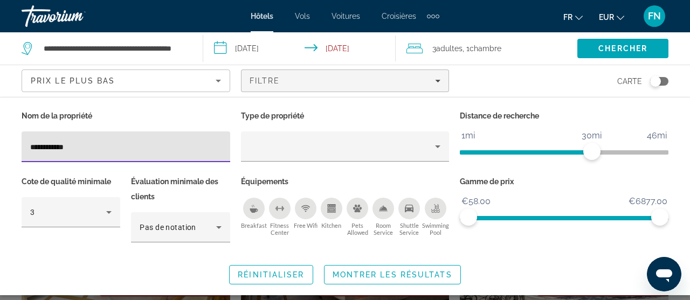
type input "**********"
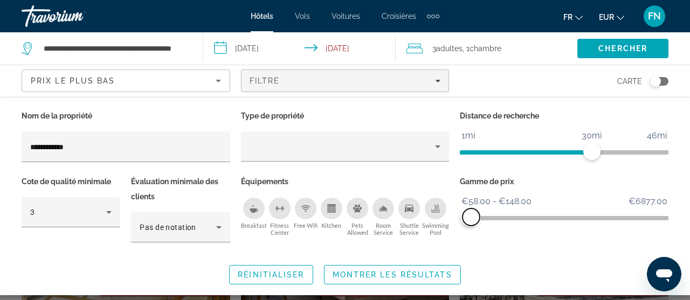
drag, startPoint x: 664, startPoint y: 214, endPoint x: 471, endPoint y: 218, distance: 193.4
click at [471, 218] on span "ngx-slider-max" at bounding box center [470, 216] width 17 height 17
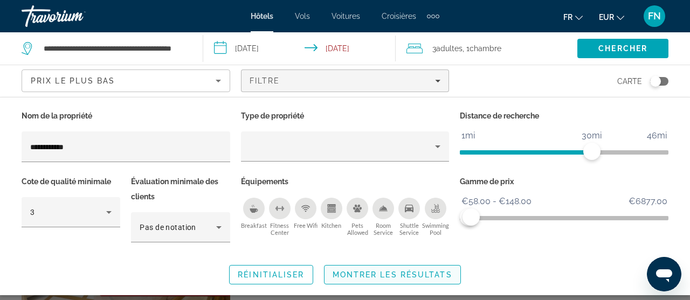
click at [370, 278] on span "Montrer les résultats" at bounding box center [392, 274] width 120 height 9
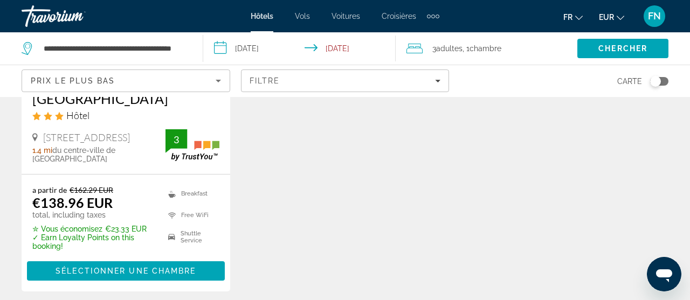
scroll to position [170, 0]
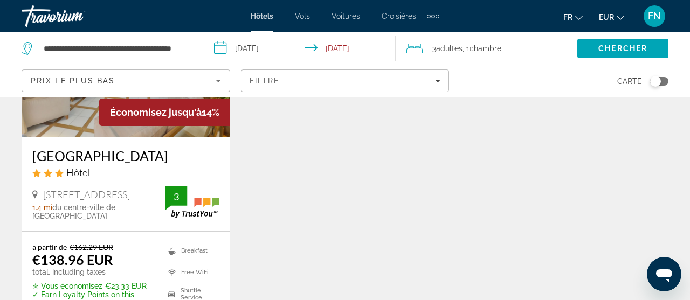
click at [109, 153] on h3 "[GEOGRAPHIC_DATA]" at bounding box center [125, 156] width 187 height 16
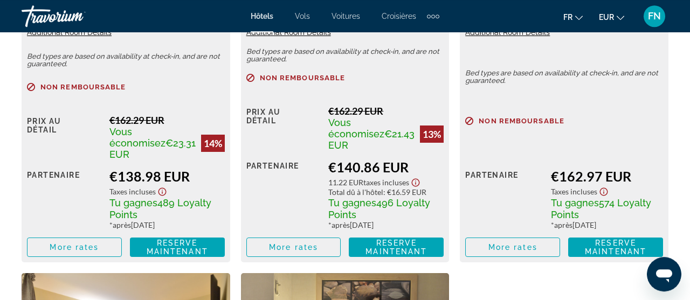
scroll to position [1877, 0]
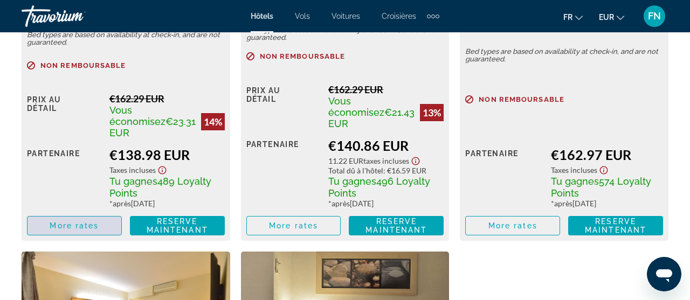
click at [63, 221] on span "More rates" at bounding box center [74, 225] width 49 height 9
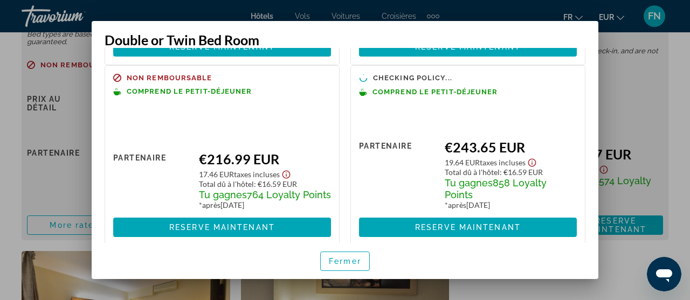
scroll to position [0, 0]
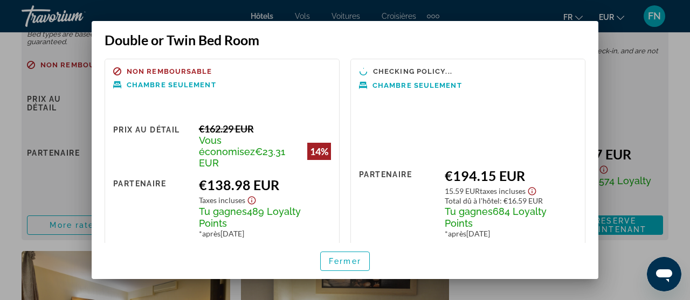
click at [167, 87] on span "Chambre seulement" at bounding box center [171, 84] width 89 height 7
click at [576, 20] on div at bounding box center [345, 150] width 690 height 300
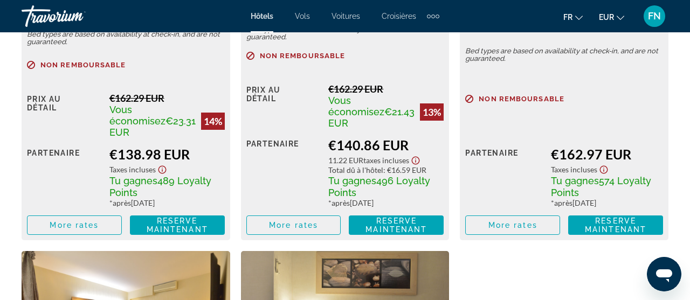
scroll to position [1877, 0]
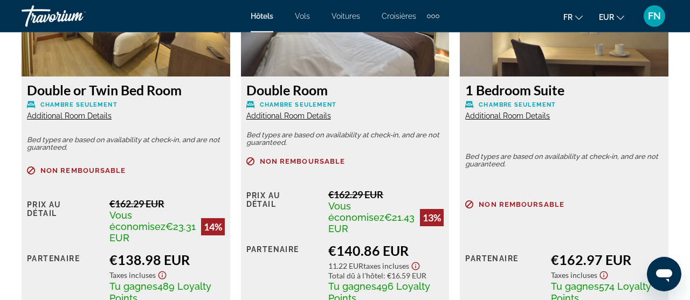
scroll to position [1763, 0]
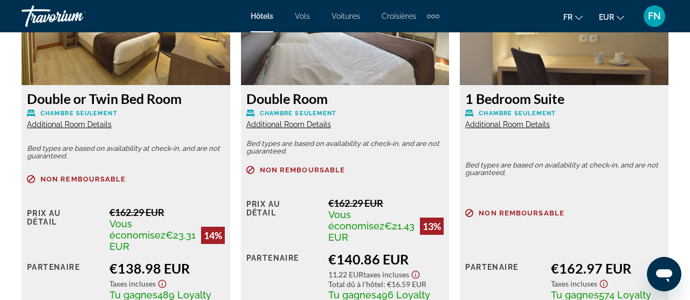
click at [67, 125] on span "Additional Room Details" at bounding box center [69, 124] width 85 height 9
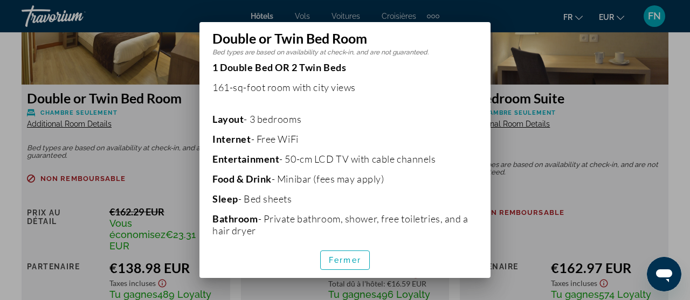
scroll to position [209, 0]
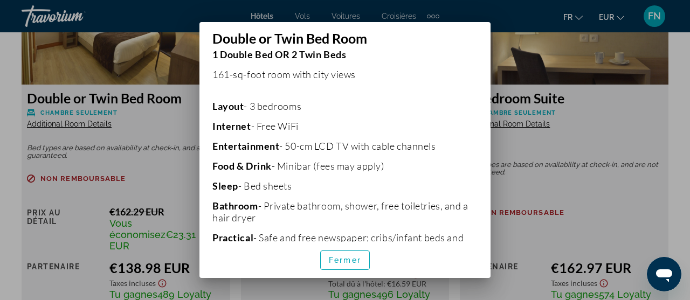
click at [354, 104] on p "Layout - 3 bedrooms" at bounding box center [344, 106] width 265 height 12
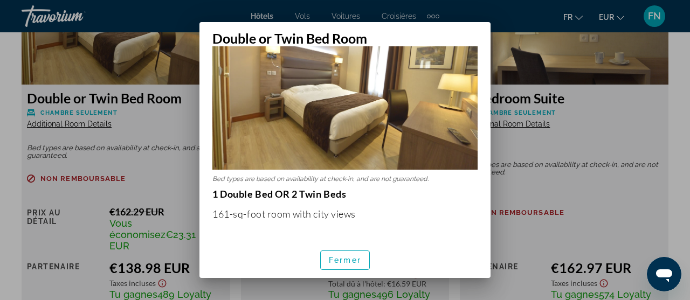
scroll to position [140, 0]
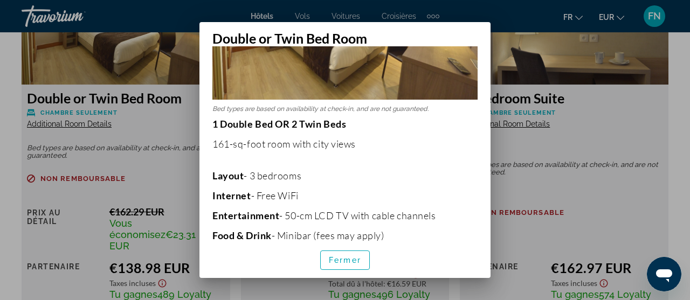
click at [261, 142] on p "161-sq-foot room with city views" at bounding box center [344, 144] width 265 height 12
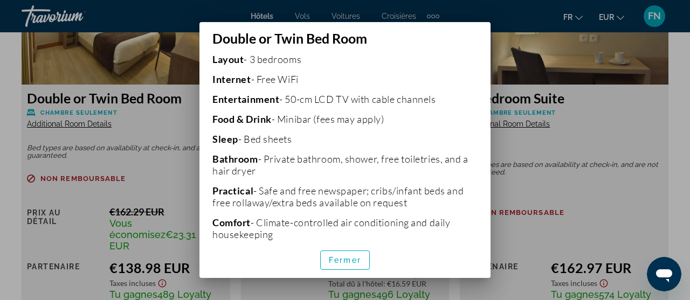
scroll to position [223, 0]
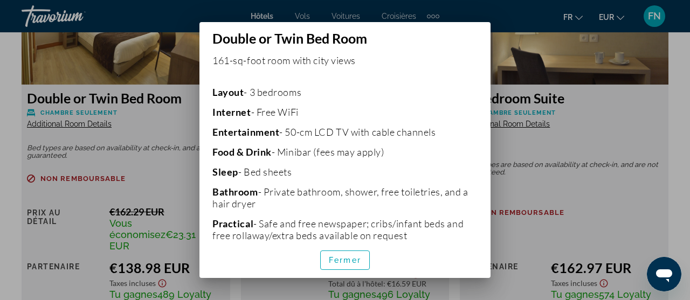
click at [311, 90] on p "Layout - 3 bedrooms" at bounding box center [344, 92] width 265 height 12
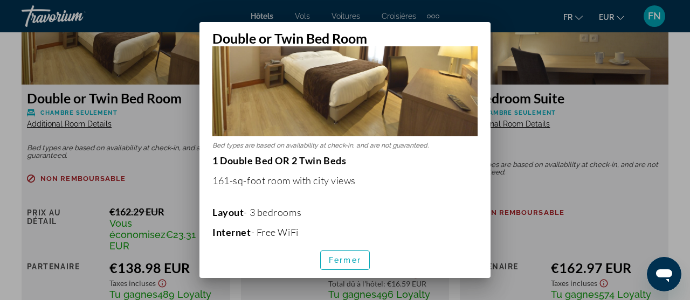
scroll to position [83, 0]
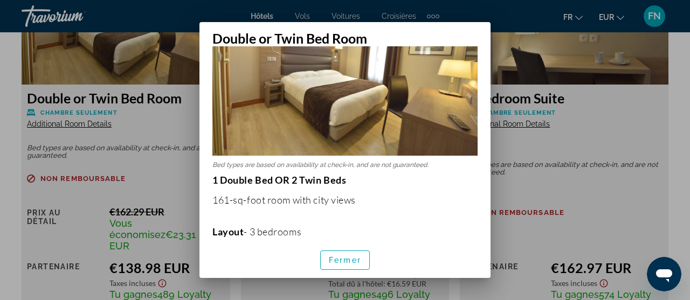
click at [387, 87] on img at bounding box center [344, 67] width 265 height 176
click at [1, 53] on div at bounding box center [345, 150] width 690 height 300
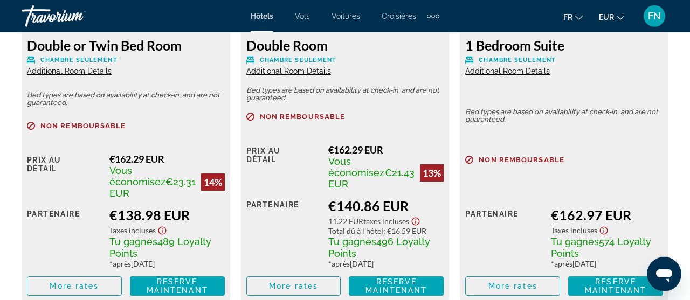
scroll to position [1820, 0]
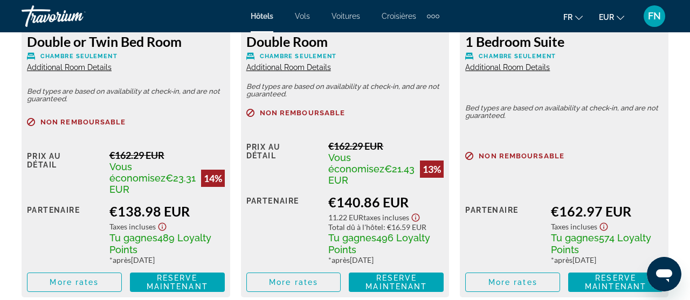
click at [507, 65] on span "Additional Room Details" at bounding box center [507, 67] width 85 height 9
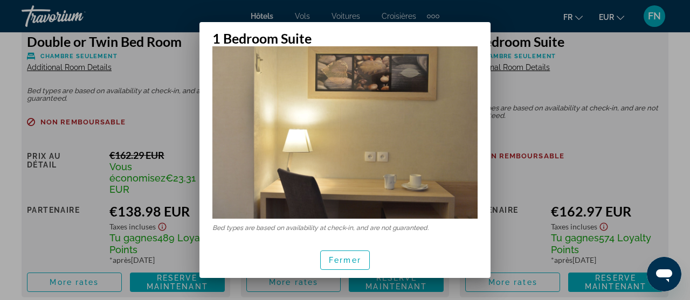
scroll to position [26, 0]
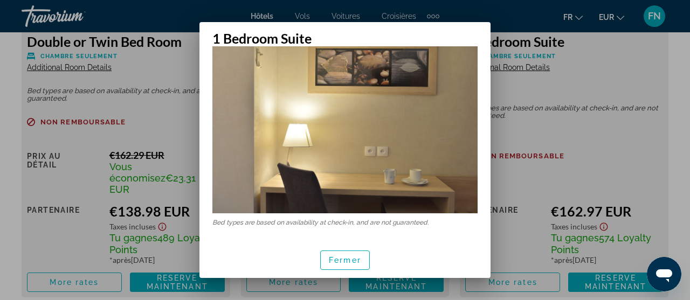
click at [4, 112] on div at bounding box center [345, 150] width 690 height 300
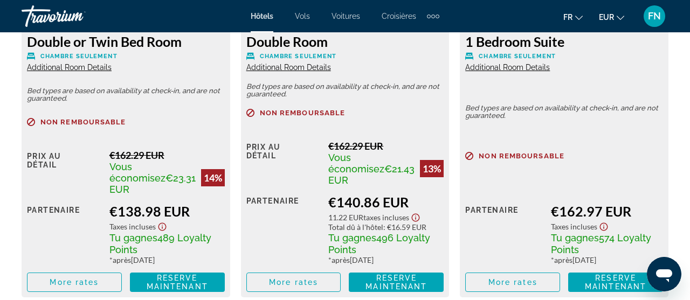
scroll to position [1820, 0]
click at [387, 170] on span "Vous économisez €21.43 EUR" at bounding box center [371, 169] width 86 height 34
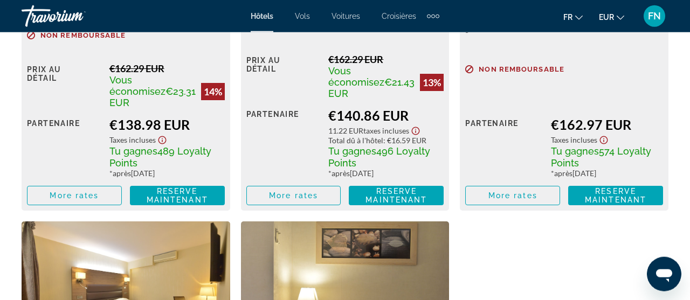
scroll to position [1934, 0]
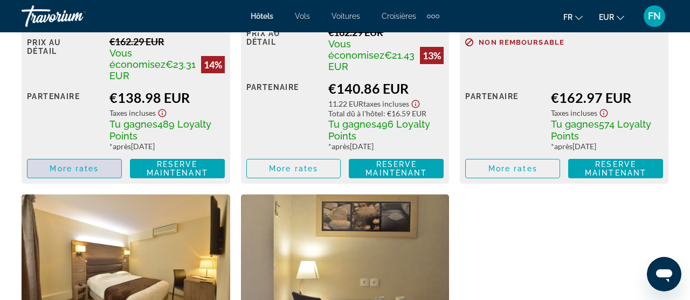
click at [40, 156] on span "Main content" at bounding box center [74, 169] width 94 height 26
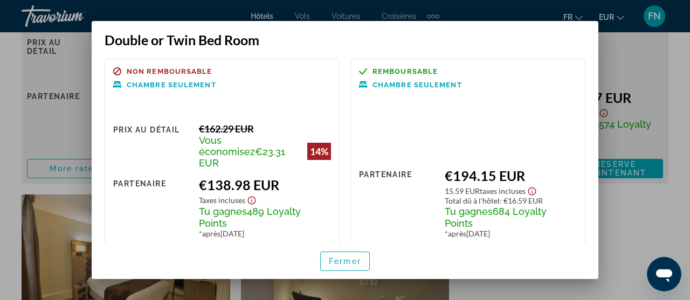
drag, startPoint x: 277, startPoint y: 112, endPoint x: 271, endPoint y: 105, distance: 9.1
click at [277, 112] on div "Non remboursable Chambre seulement Prix au détail €162.29 EUR Vous économisez €…" at bounding box center [222, 166] width 235 height 215
click at [154, 74] on span "Non remboursable" at bounding box center [170, 71] width 86 height 7
click at [1, 12] on div at bounding box center [345, 150] width 690 height 300
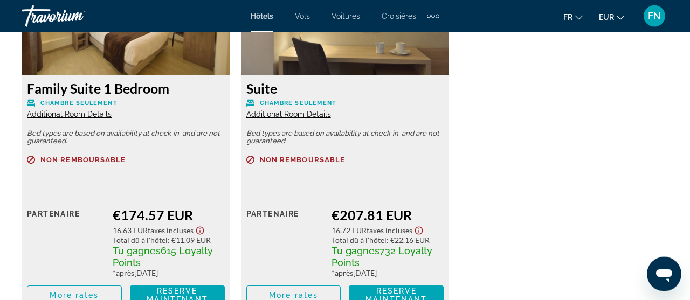
scroll to position [2161, 0]
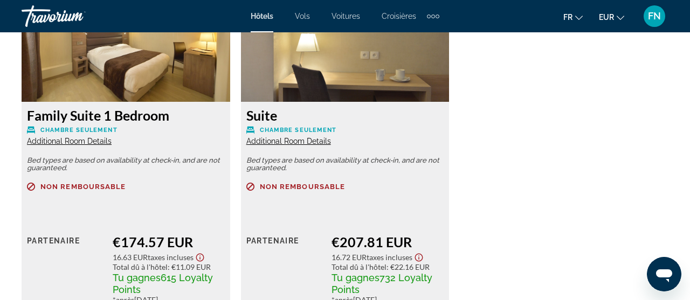
click at [51, 137] on span "Additional Room Details" at bounding box center [69, 141] width 85 height 9
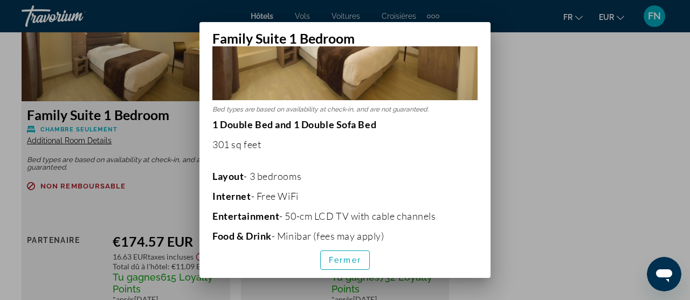
scroll to position [140, 0]
click at [342, 134] on p "1 Double Bed and 1 Double Sofa Bed 301 sq feet Layout - 3 bedrooms Internet - F…" at bounding box center [344, 247] width 265 height 259
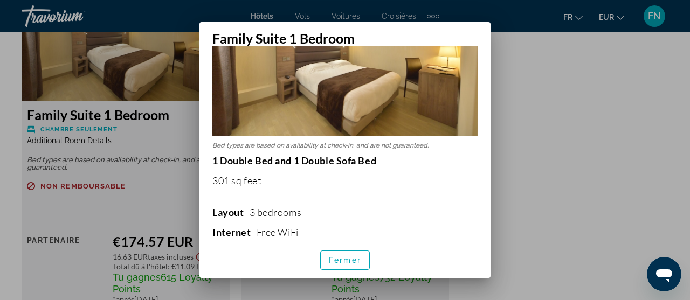
scroll to position [83, 0]
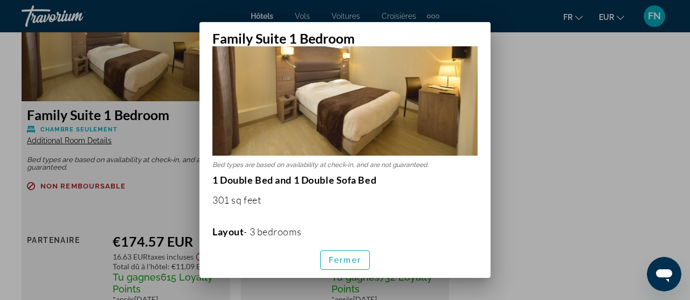
click at [1, 83] on div at bounding box center [345, 150] width 690 height 300
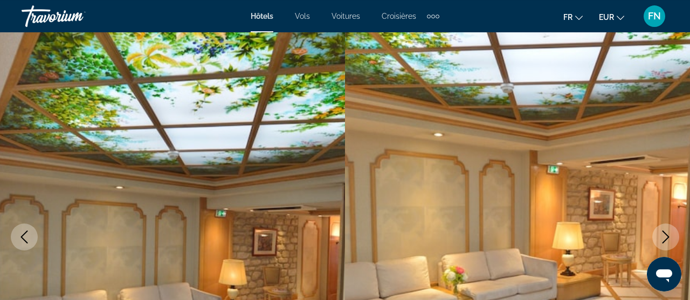
scroll to position [114, 0]
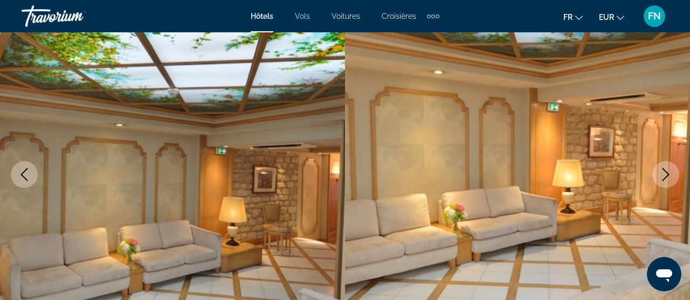
click at [24, 179] on icon "Previous image" at bounding box center [24, 174] width 13 height 13
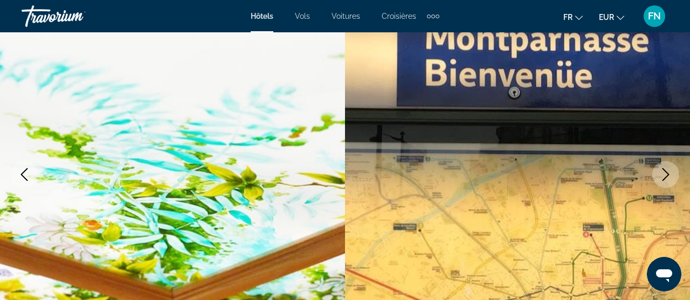
click at [24, 176] on icon "Previous image" at bounding box center [24, 174] width 13 height 13
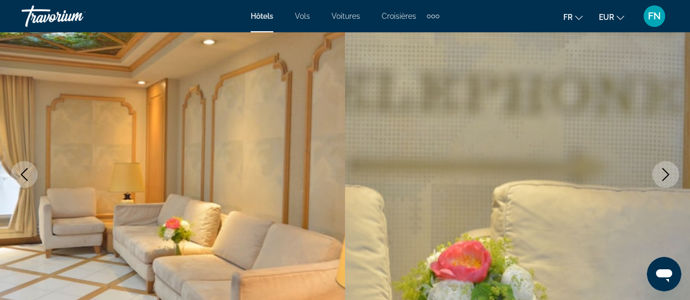
click at [24, 176] on icon "Previous image" at bounding box center [24, 174] width 13 height 13
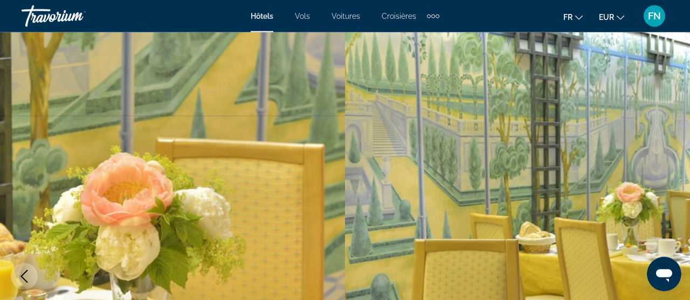
scroll to position [0, 0]
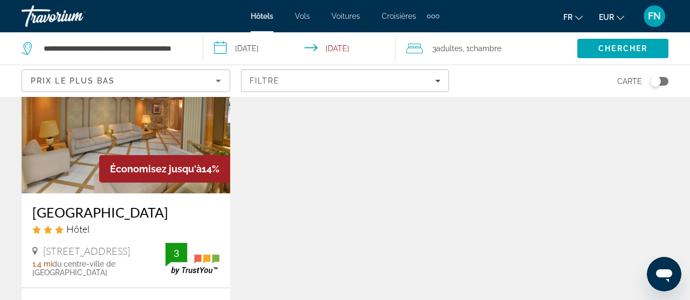
scroll to position [170, 0]
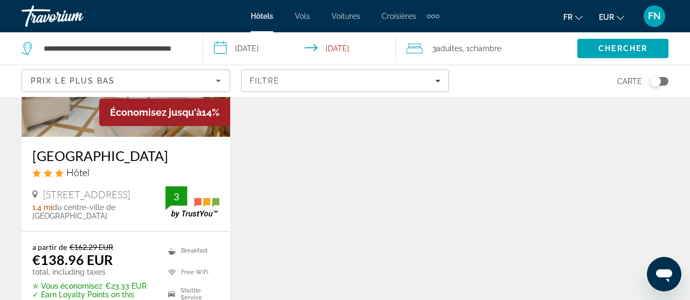
click at [288, 175] on div "Économisez jusqu'à 14% [GEOGRAPHIC_DATA] Hôtel [STREET_ADDRESS] 1.4 mi du centr…" at bounding box center [344, 167] width 657 height 406
click at [1, 138] on div "Résultats de la recherche d'hôtel - 1 endroits pour passer votre temps Économis…" at bounding box center [345, 165] width 690 height 454
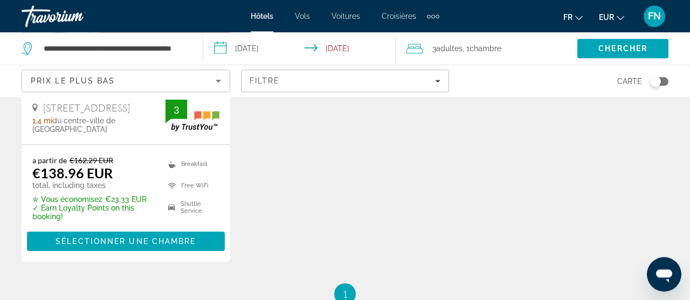
scroll to position [284, 0]
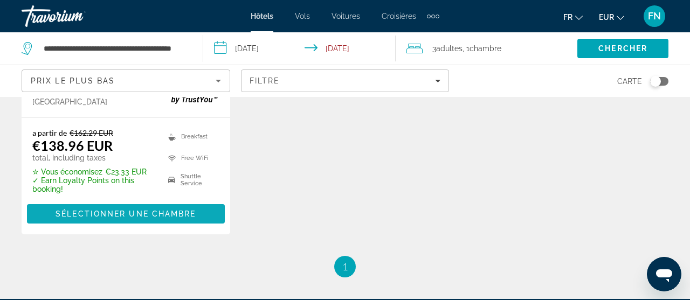
click at [110, 218] on span "Sélectionner une chambre" at bounding box center [125, 214] width 140 height 9
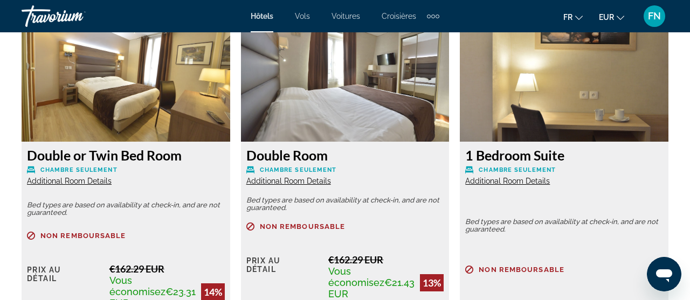
scroll to position [1820, 0]
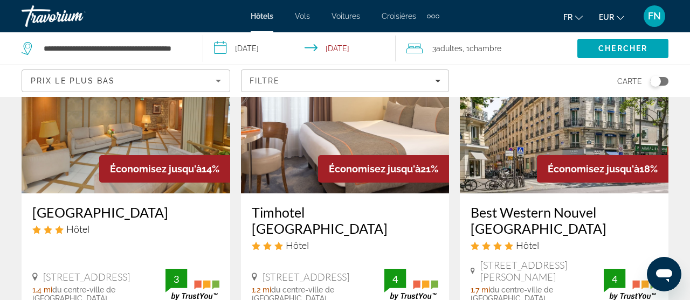
scroll to position [170, 0]
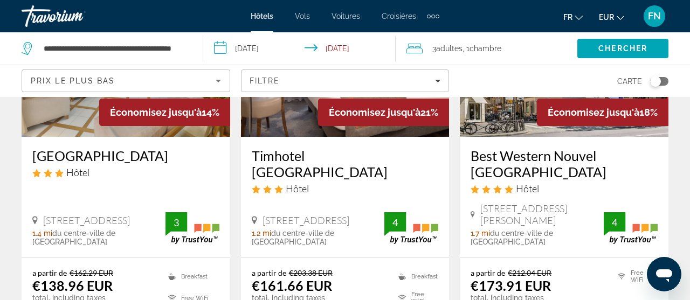
click at [178, 148] on h3 "[GEOGRAPHIC_DATA]" at bounding box center [125, 156] width 187 height 16
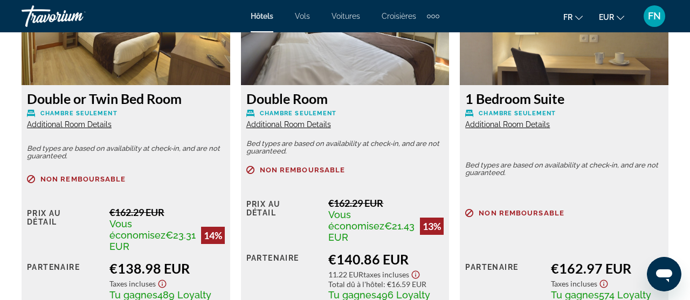
scroll to position [1820, 0]
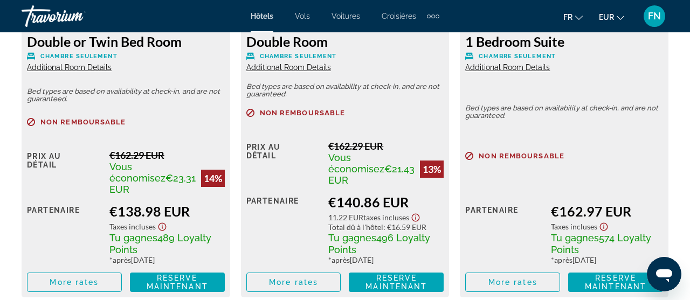
click at [509, 67] on span "Additional Room Details" at bounding box center [507, 67] width 85 height 9
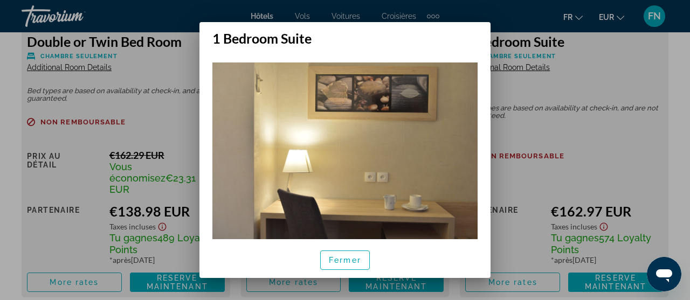
scroll to position [26, 0]
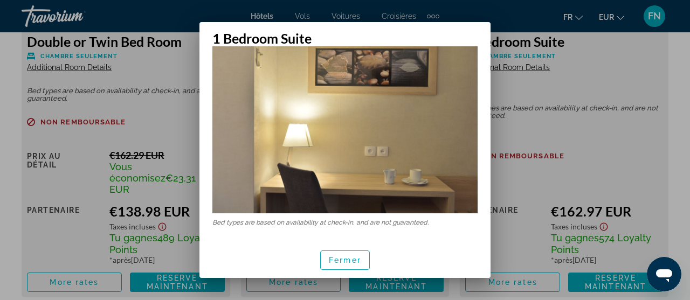
click at [610, 79] on div at bounding box center [345, 150] width 690 height 300
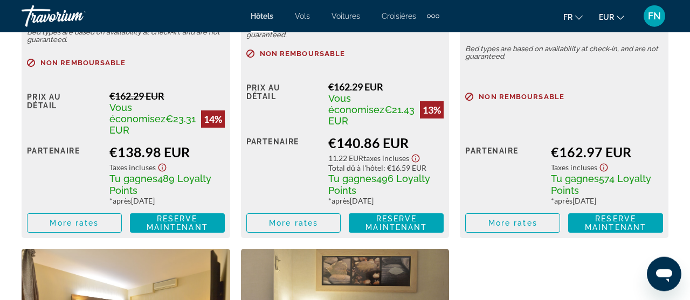
scroll to position [1934, 0]
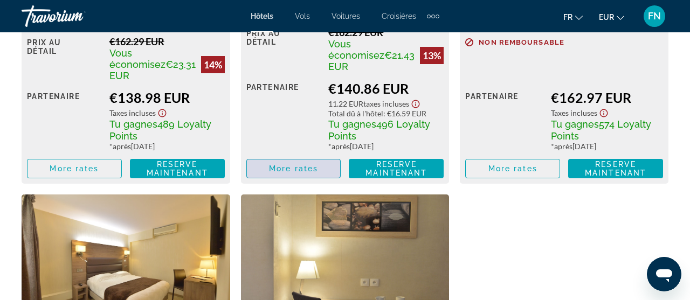
click at [286, 164] on span "More rates" at bounding box center [293, 168] width 49 height 9
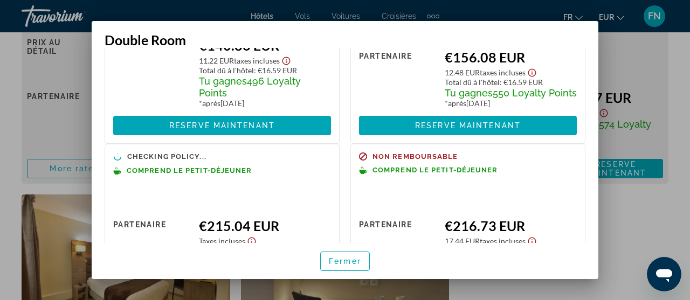
scroll to position [69, 0]
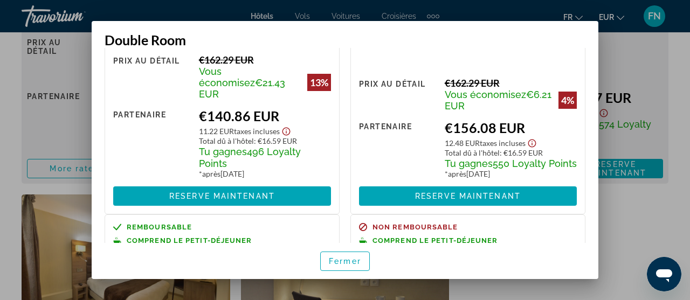
click at [272, 136] on div "Total dû à l'hôtel : €16.59 EUR" at bounding box center [265, 140] width 132 height 9
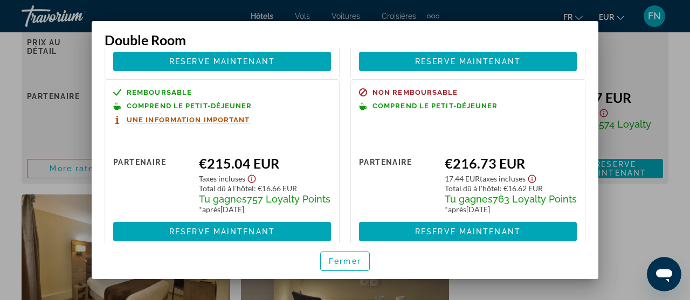
scroll to position [210, 0]
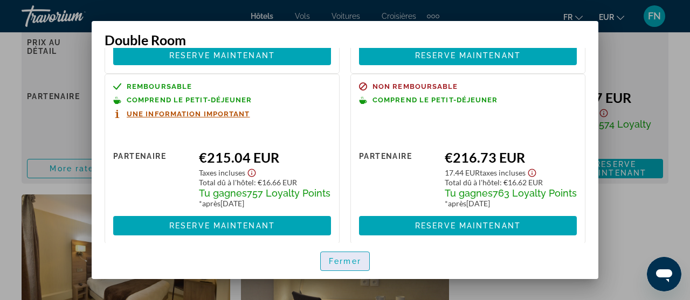
click at [337, 262] on span "Fermer" at bounding box center [345, 261] width 32 height 9
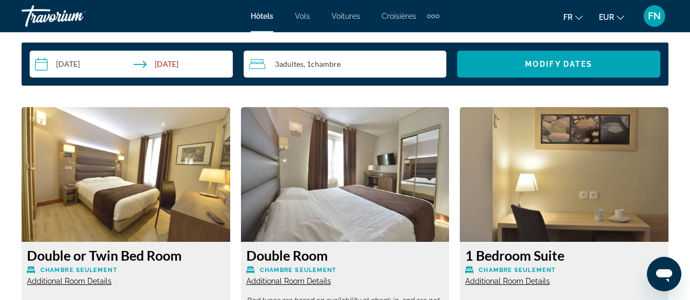
scroll to position [1536, 0]
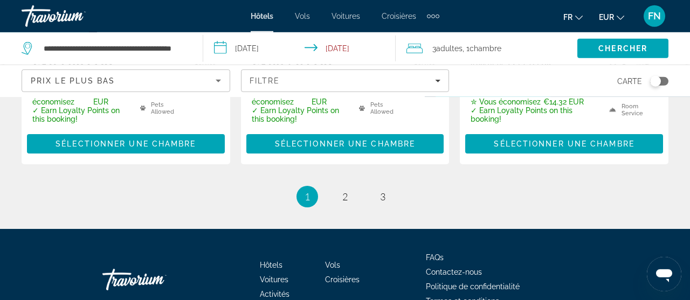
scroll to position [1707, 0]
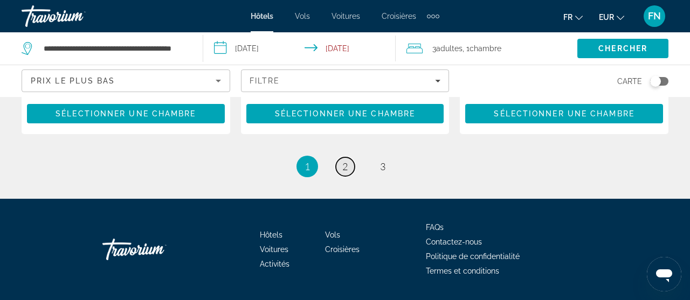
click at [342, 161] on span "2" at bounding box center [344, 167] width 5 height 12
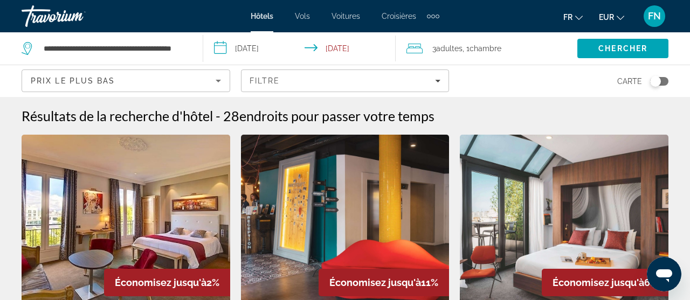
click at [465, 48] on span ", 1 Chambre pièces" at bounding box center [481, 48] width 39 height 15
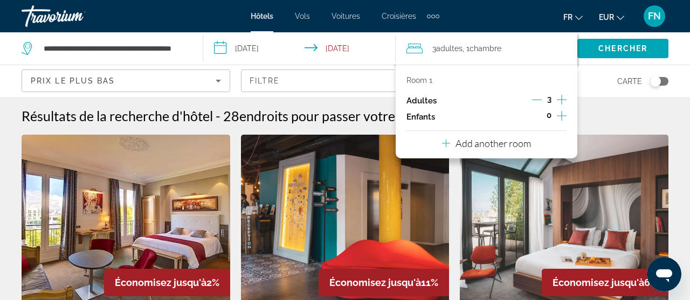
click at [563, 115] on icon "Increment children" at bounding box center [561, 115] width 10 height 13
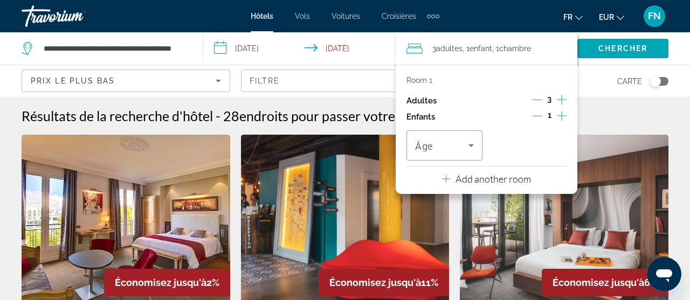
click at [533, 97] on icon "Decrement adults" at bounding box center [537, 100] width 10 height 10
click at [611, 92] on div "Carte" at bounding box center [564, 81] width 208 height 32
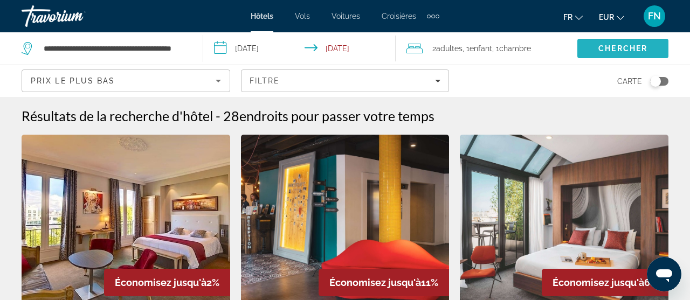
click at [620, 46] on span "Chercher" at bounding box center [622, 48] width 49 height 9
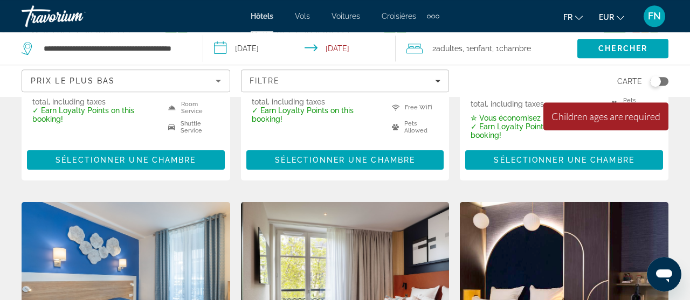
scroll to position [739, 0]
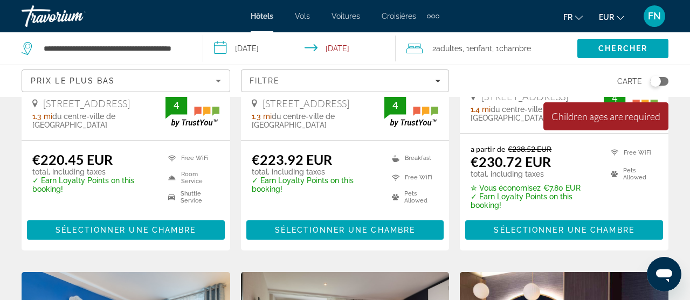
click at [484, 54] on span ", 1 Enfant Enfants" at bounding box center [477, 48] width 30 height 15
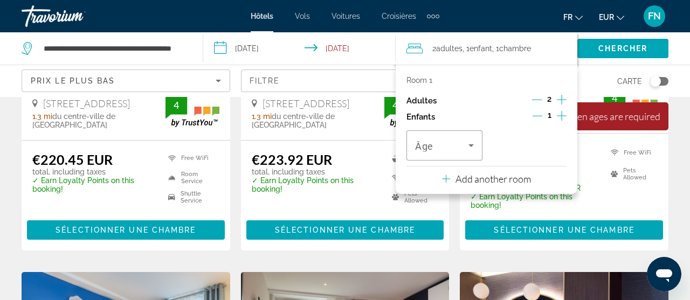
click at [567, 98] on div "Room 1 Adultes 2 Enfants 1 Âge Add another room" at bounding box center [486, 129] width 182 height 129
click at [562, 100] on icon "Increment adults" at bounding box center [561, 99] width 10 height 13
click at [533, 116] on icon "Decrement children" at bounding box center [537, 116] width 10 height 1
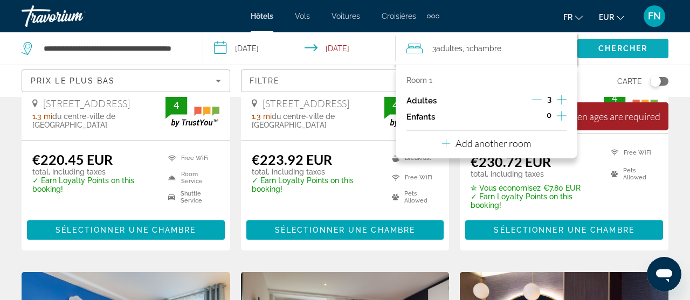
click at [624, 48] on span "Chercher" at bounding box center [622, 48] width 49 height 9
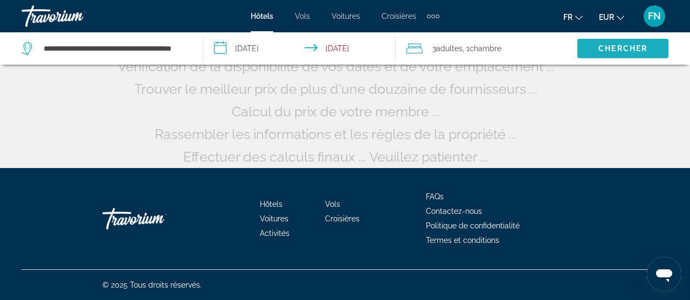
scroll to position [135, 0]
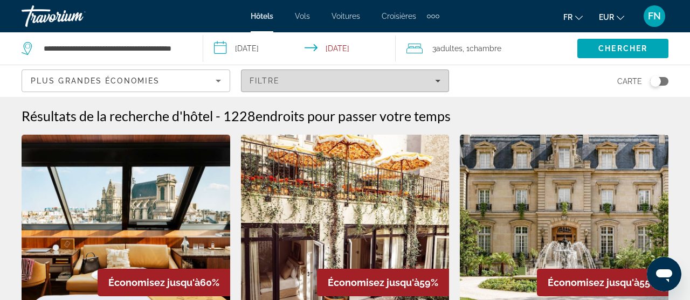
click at [262, 76] on span "Filters" at bounding box center [344, 81] width 207 height 26
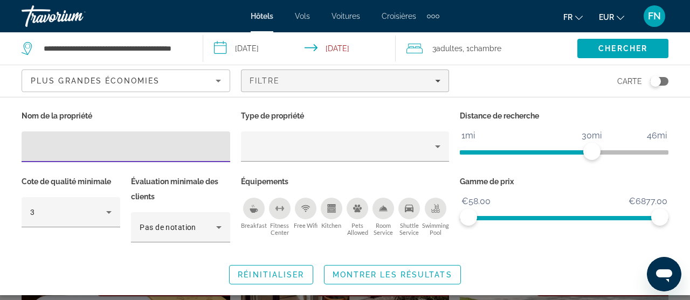
click at [158, 83] on span "Plus grandes économies" at bounding box center [95, 80] width 129 height 9
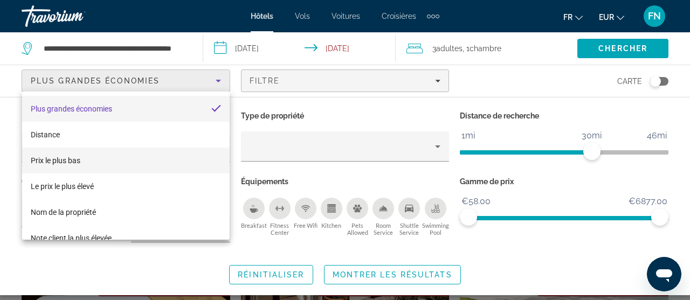
click at [50, 157] on span "Prix le plus bas" at bounding box center [56, 160] width 50 height 9
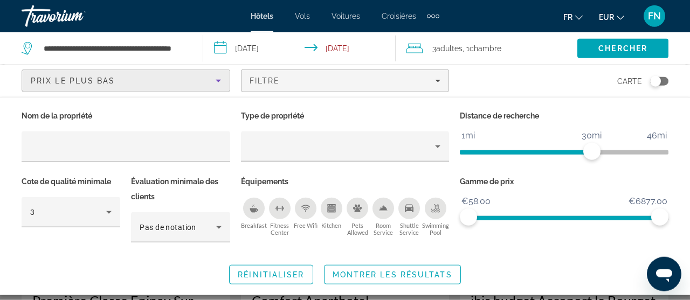
scroll to position [57, 0]
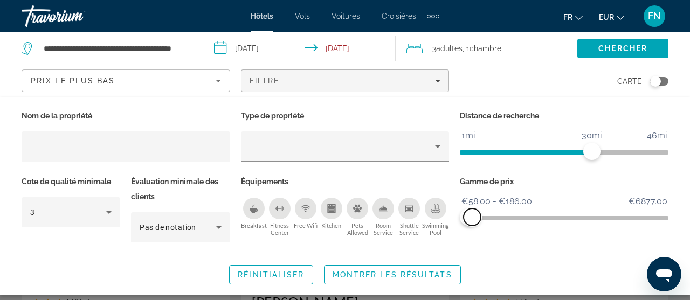
drag, startPoint x: 652, startPoint y: 219, endPoint x: 472, endPoint y: 224, distance: 180.0
click at [472, 224] on span "ngx-slider-max" at bounding box center [471, 216] width 17 height 17
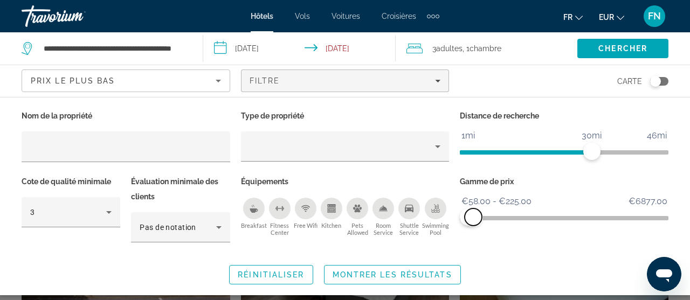
click at [473, 223] on span "ngx-slider-max" at bounding box center [472, 216] width 17 height 17
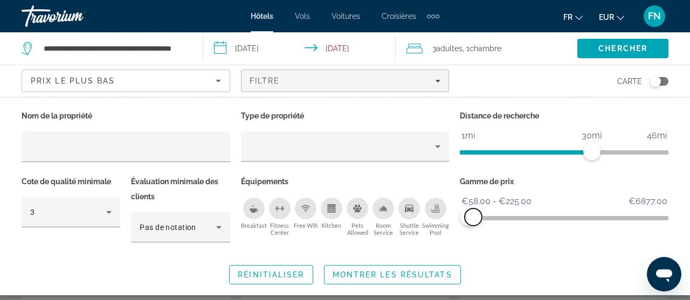
scroll to position [170, 0]
click at [365, 273] on span "Montrer les résultats" at bounding box center [392, 274] width 120 height 9
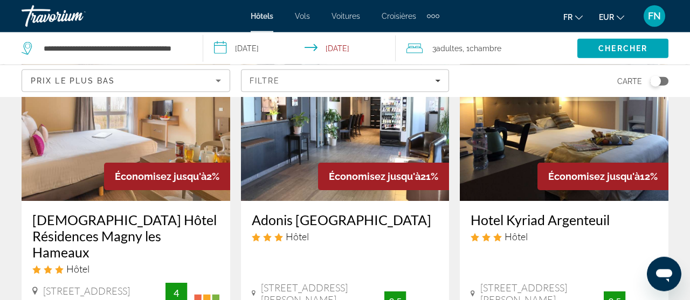
scroll to position [910, 0]
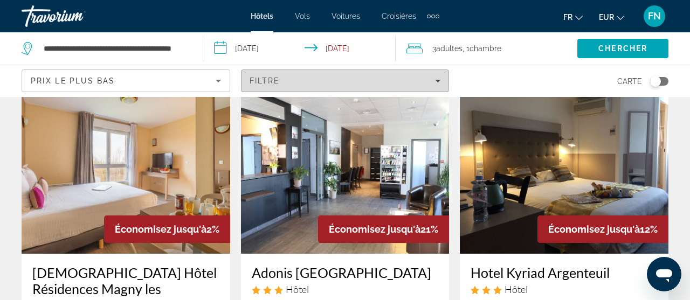
click at [303, 73] on span "Filters" at bounding box center [344, 81] width 207 height 26
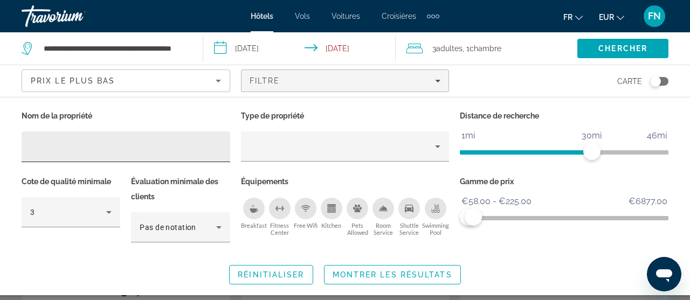
click at [41, 140] on div "Hotel Filters" at bounding box center [125, 146] width 191 height 31
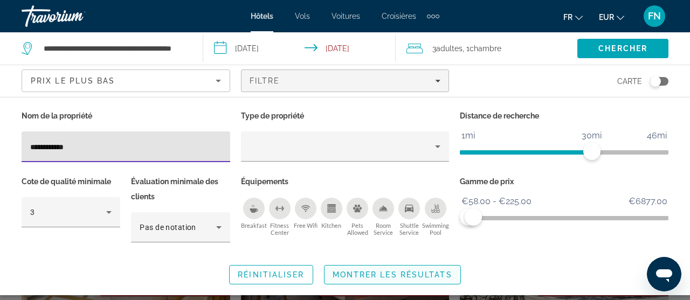
type input "**********"
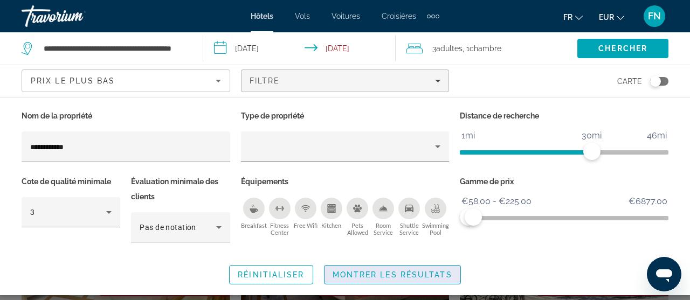
click at [373, 270] on span "Montrer les résultats" at bounding box center [392, 274] width 120 height 9
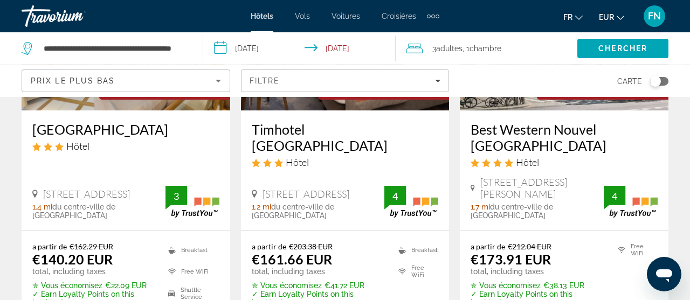
scroll to position [170, 0]
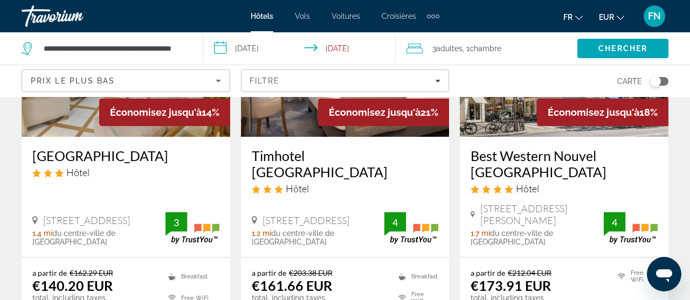
drag, startPoint x: 101, startPoint y: 152, endPoint x: 178, endPoint y: 168, distance: 78.5
click at [101, 153] on h3 "[GEOGRAPHIC_DATA]" at bounding box center [125, 156] width 187 height 16
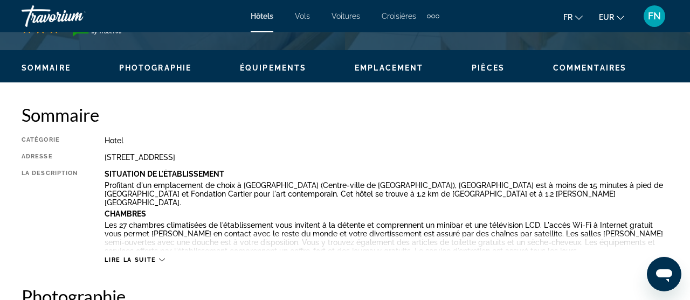
scroll to position [512, 0]
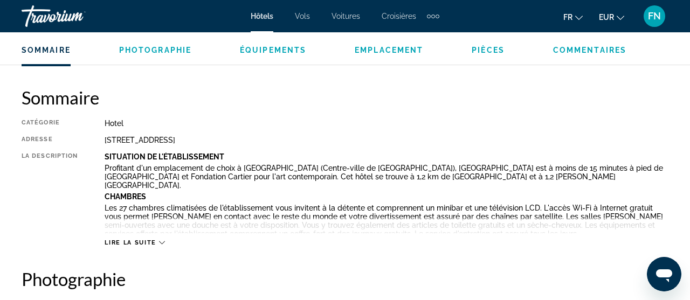
click at [479, 45] on ul "Sommaire Photographie Équipements Emplacement Pièces Commentaires Modify Dates" at bounding box center [345, 49] width 646 height 12
click at [484, 46] on span "Pièces" at bounding box center [487, 50] width 33 height 9
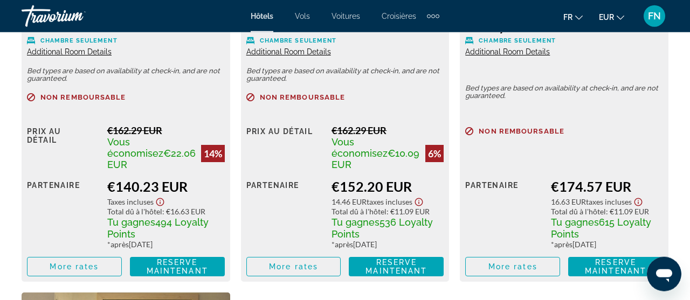
scroll to position [1836, 0]
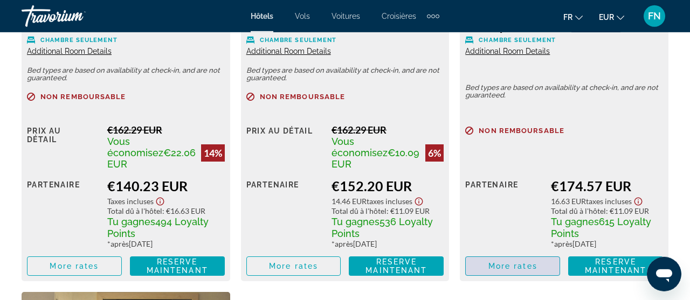
click at [502, 262] on span "More rates" at bounding box center [512, 266] width 49 height 9
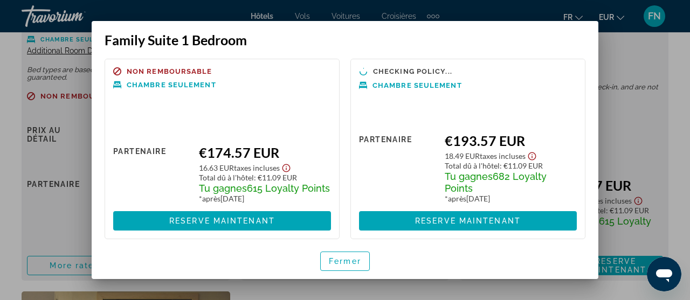
scroll to position [6, 0]
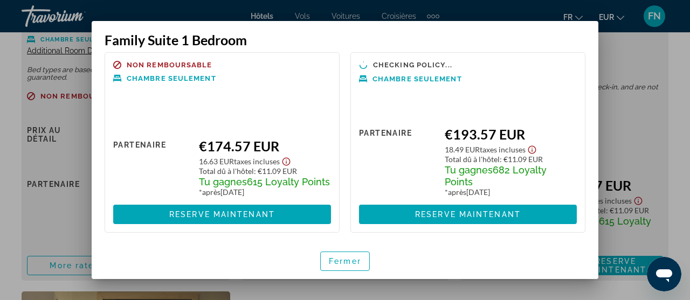
click at [666, 152] on div at bounding box center [345, 150] width 690 height 300
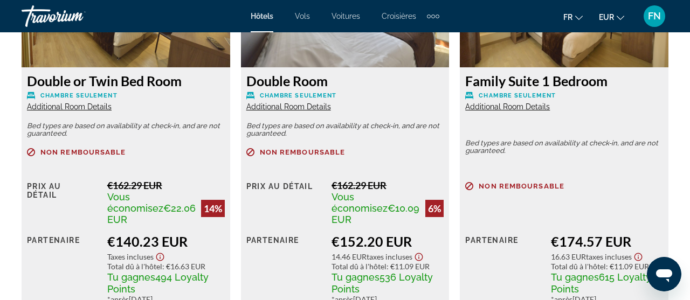
scroll to position [1780, 0]
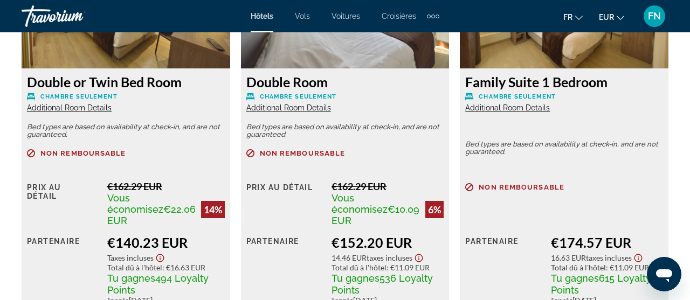
click at [502, 143] on p "Bed types are based on availability at check-in, and are not guaranteed." at bounding box center [564, 148] width 198 height 15
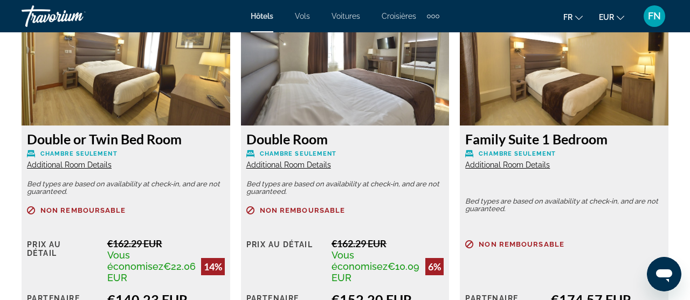
click at [527, 165] on span "Additional Room Details" at bounding box center [507, 165] width 85 height 9
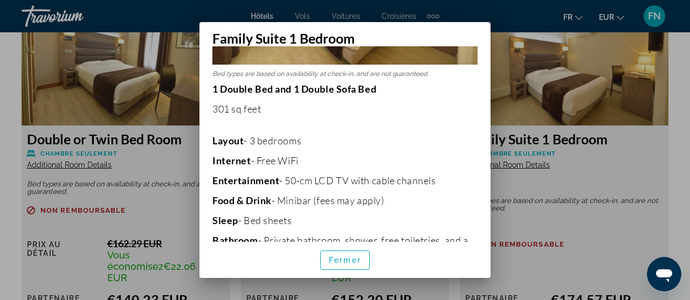
scroll to position [209, 0]
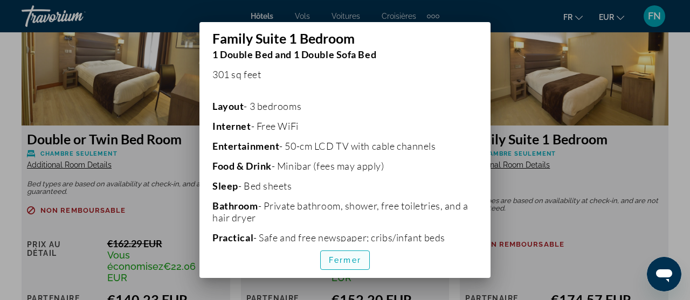
click at [355, 253] on span "button" at bounding box center [345, 260] width 48 height 26
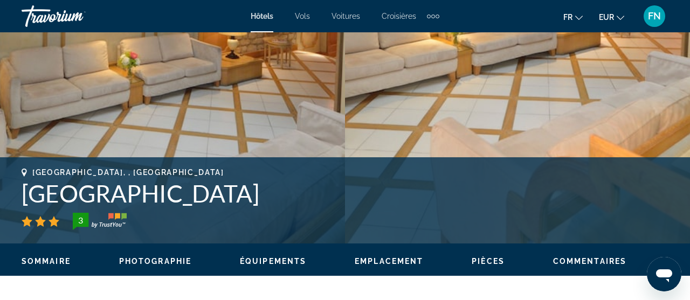
scroll to position [16, 0]
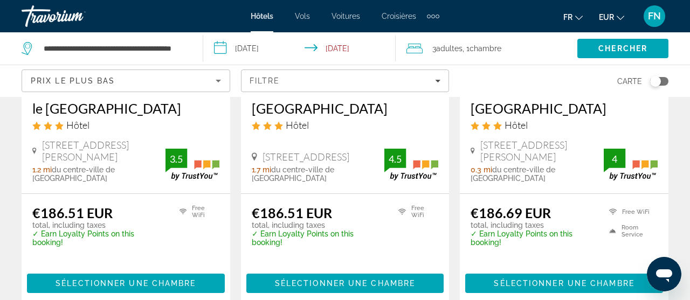
scroll to position [910, 0]
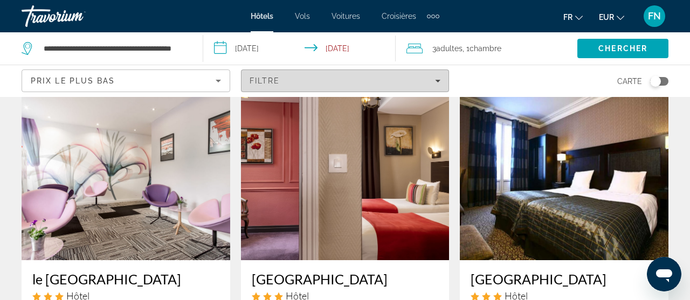
click at [265, 80] on span "Filtre" at bounding box center [264, 80] width 31 height 9
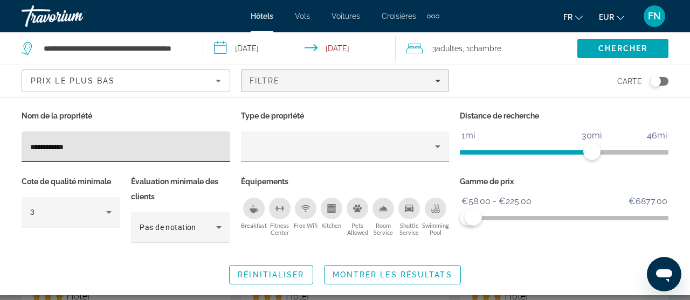
drag, startPoint x: 102, startPoint y: 145, endPoint x: 2, endPoint y: 140, distance: 100.3
click at [30, 141] on input "**********" at bounding box center [125, 147] width 191 height 13
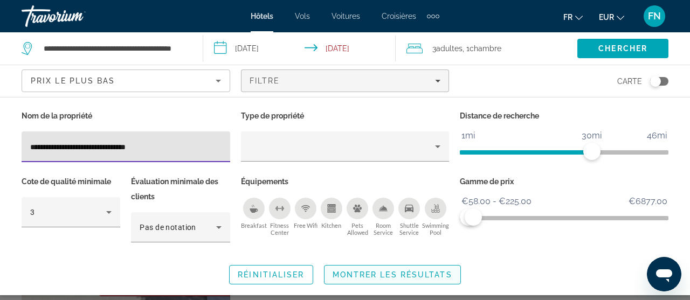
type input "**********"
click at [374, 276] on span "Montrer les résultats" at bounding box center [392, 274] width 120 height 9
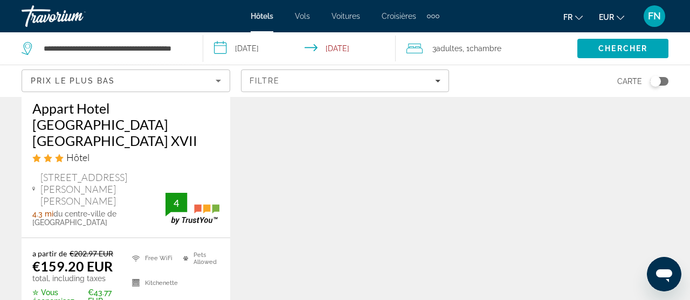
scroll to position [227, 0]
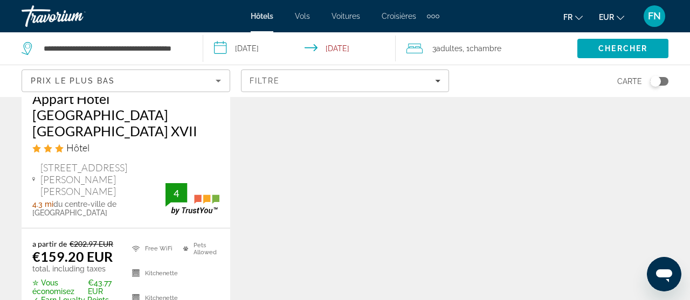
click at [131, 105] on h3 "Appart Hotel [GEOGRAPHIC_DATA] [GEOGRAPHIC_DATA] XVII" at bounding box center [125, 114] width 187 height 48
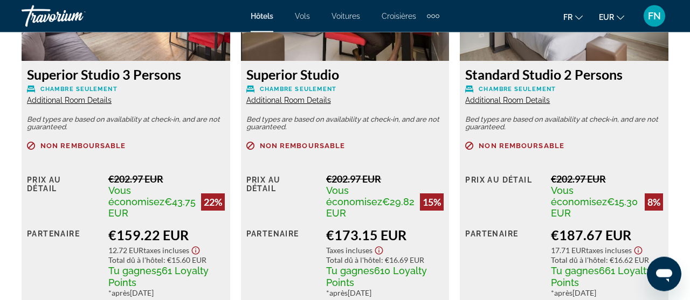
scroll to position [1763, 0]
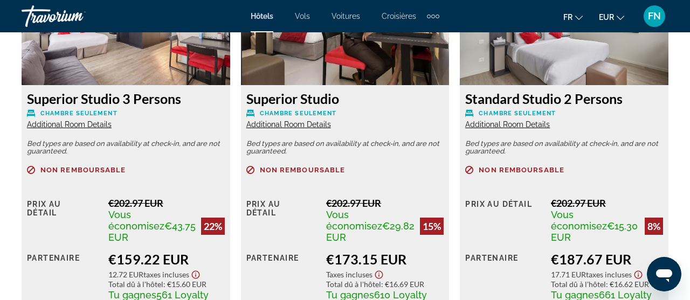
click at [55, 122] on span "Additional Room Details" at bounding box center [69, 124] width 85 height 9
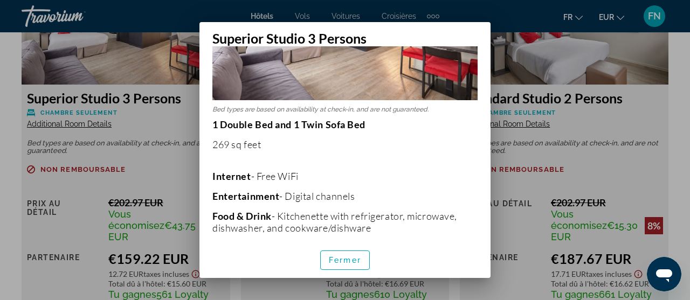
scroll to position [209, 0]
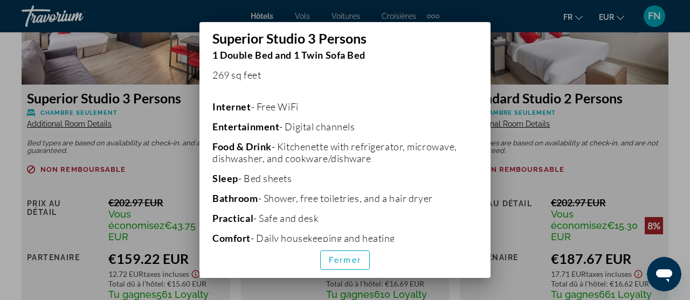
click at [0, 143] on div at bounding box center [345, 150] width 690 height 300
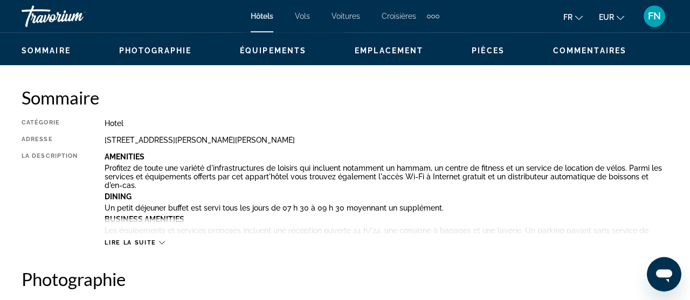
scroll to position [512, 0]
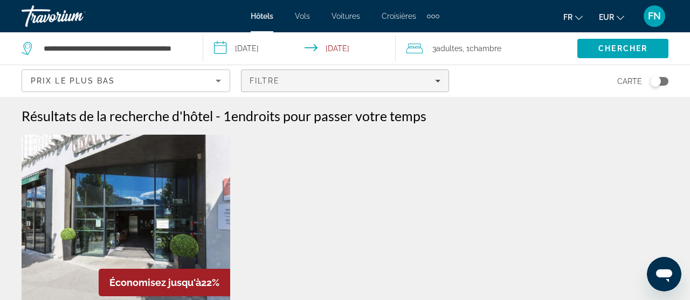
click at [313, 83] on div "Filtre" at bounding box center [344, 80] width 191 height 9
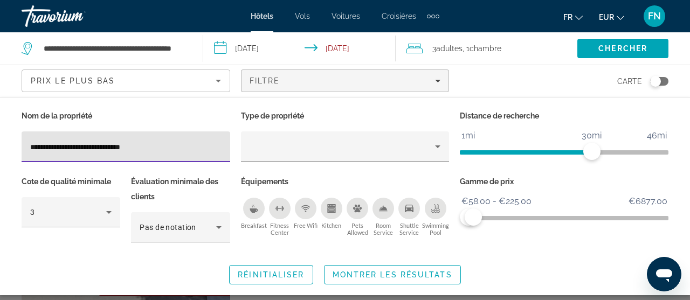
drag, startPoint x: 183, startPoint y: 145, endPoint x: 0, endPoint y: 141, distance: 183.2
click at [30, 141] on input "**********" at bounding box center [125, 147] width 191 height 13
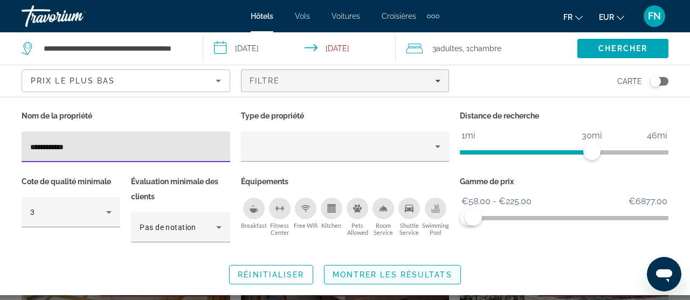
type input "**********"
click at [377, 267] on span "Search widget" at bounding box center [392, 275] width 136 height 26
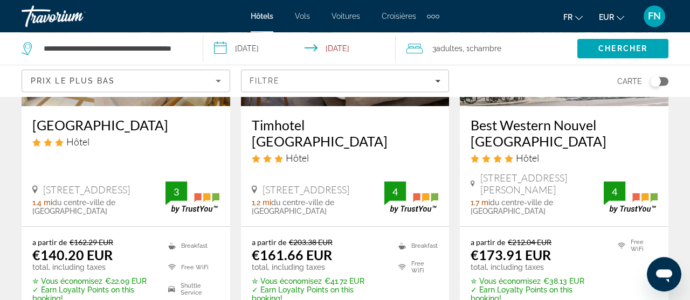
scroll to position [227, 0]
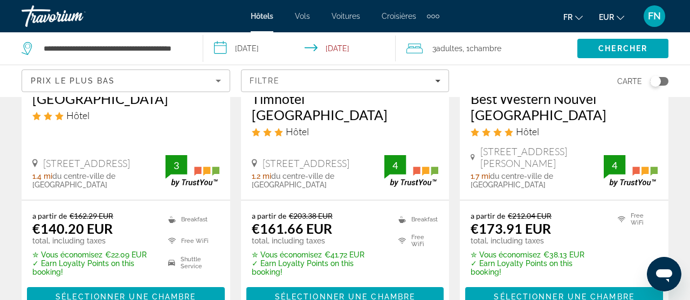
click at [170, 101] on h3 "[GEOGRAPHIC_DATA]" at bounding box center [125, 98] width 187 height 16
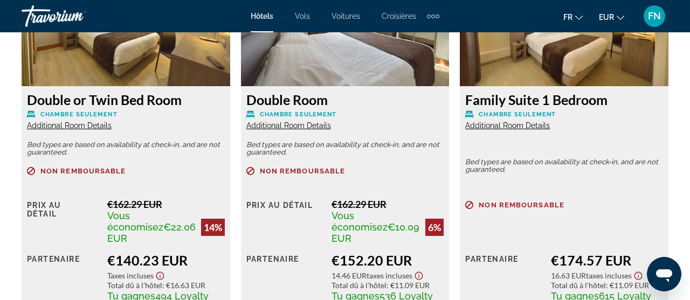
scroll to position [1763, 0]
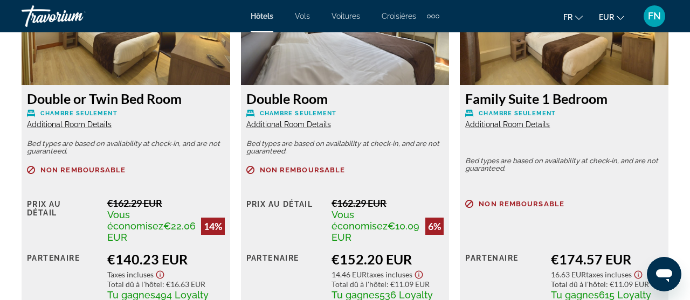
click at [542, 127] on span "Additional Room Details" at bounding box center [507, 124] width 85 height 9
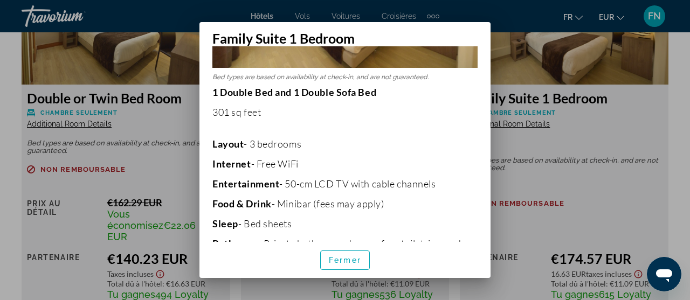
scroll to position [153, 0]
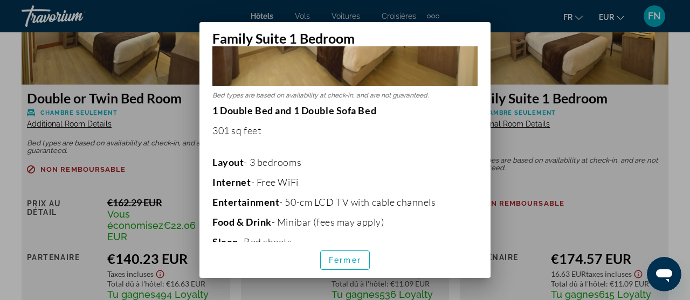
click at [0, 61] on div at bounding box center [345, 150] width 690 height 300
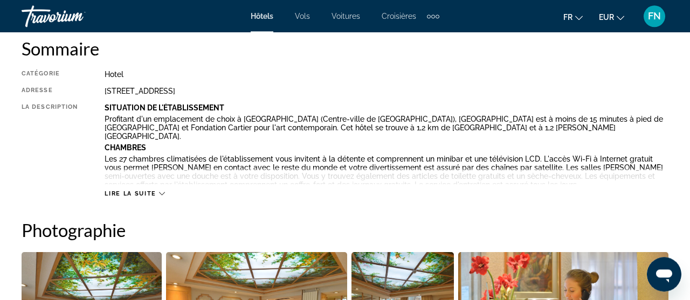
scroll to position [512, 0]
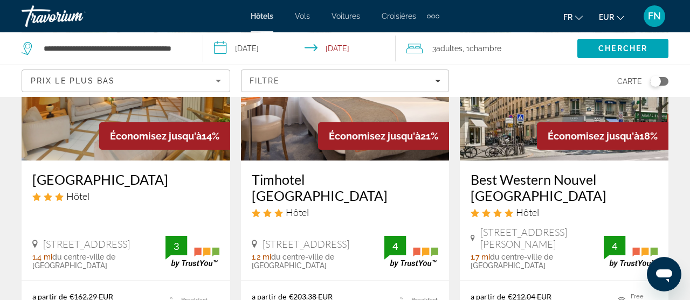
scroll to position [170, 0]
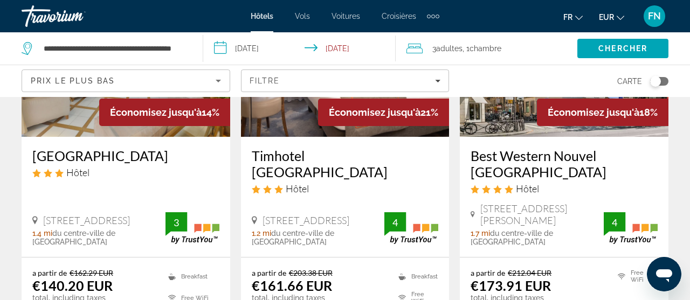
click at [314, 156] on h3 "Timhotel [GEOGRAPHIC_DATA]" at bounding box center [345, 164] width 187 height 32
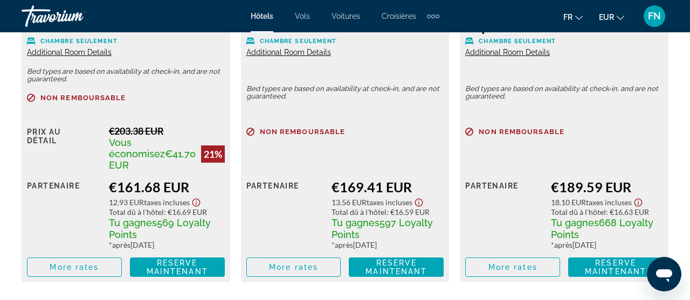
scroll to position [1763, 0]
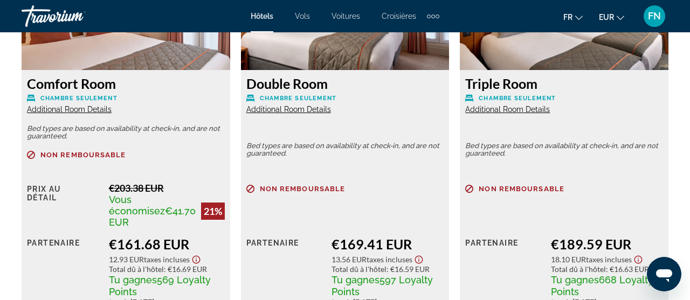
click at [74, 112] on span "Additional Room Details" at bounding box center [69, 109] width 85 height 9
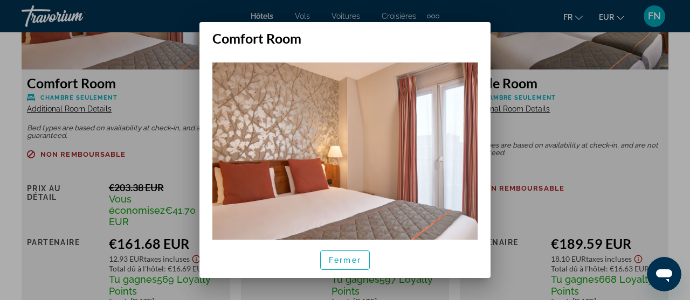
scroll to position [140, 0]
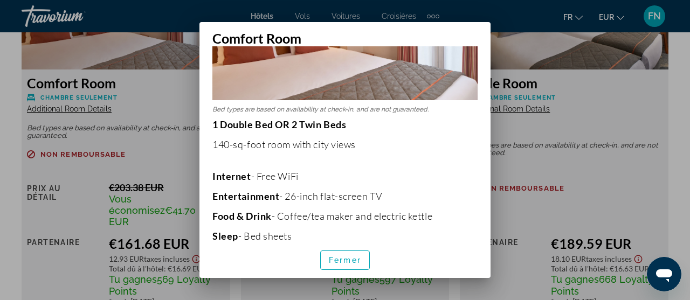
click at [1, 85] on div at bounding box center [345, 150] width 690 height 300
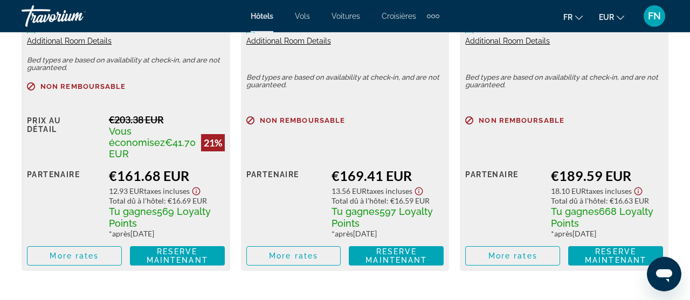
scroll to position [1763, 0]
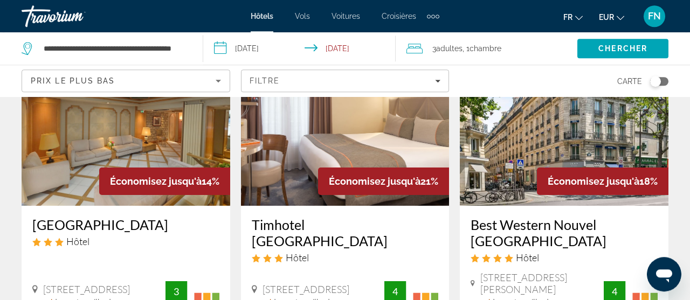
scroll to position [114, 0]
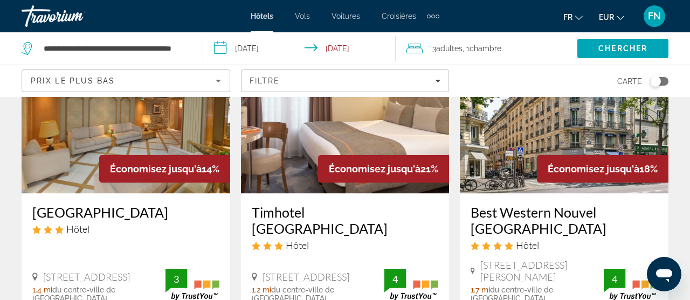
click at [615, 214] on h3 "Best Western Nouvel [GEOGRAPHIC_DATA]" at bounding box center [563, 220] width 187 height 32
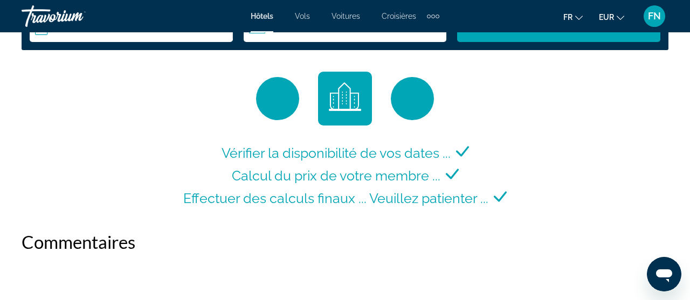
scroll to position [1707, 0]
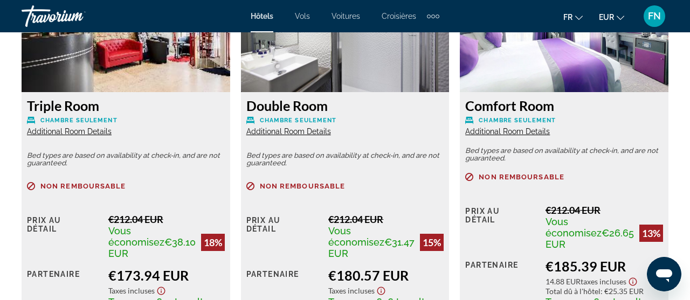
click at [68, 127] on span "Additional Room Details" at bounding box center [69, 131] width 85 height 9
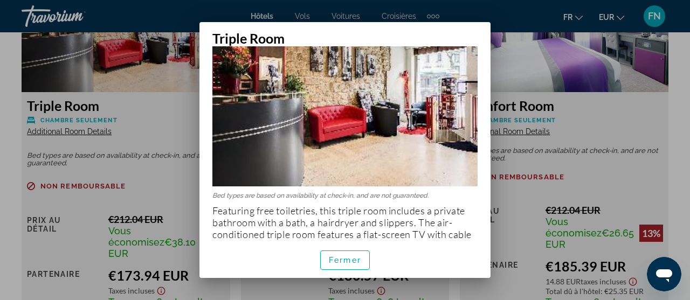
scroll to position [108, 0]
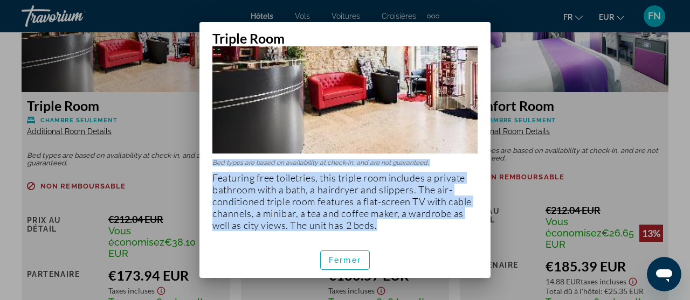
drag, startPoint x: 210, startPoint y: 158, endPoint x: 296, endPoint y: 203, distance: 96.8
click at [399, 227] on div "Bed types are based on availability at check-in, and are not guaranteed. Featur…" at bounding box center [344, 143] width 291 height 195
copy div "Bed types are based on availability at check-in, and are not guaranteed. Featur…"
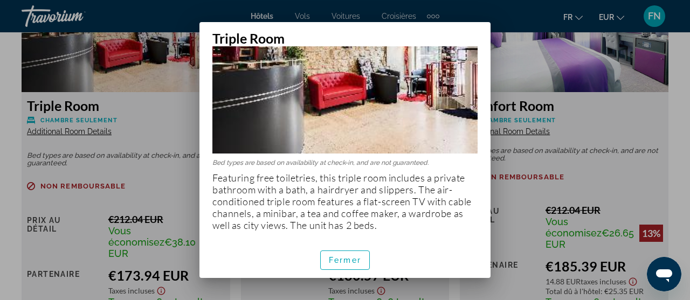
click at [453, 38] on h2 "Triple Room" at bounding box center [344, 34] width 291 height 24
click at [343, 263] on span "Fermer" at bounding box center [345, 260] width 32 height 9
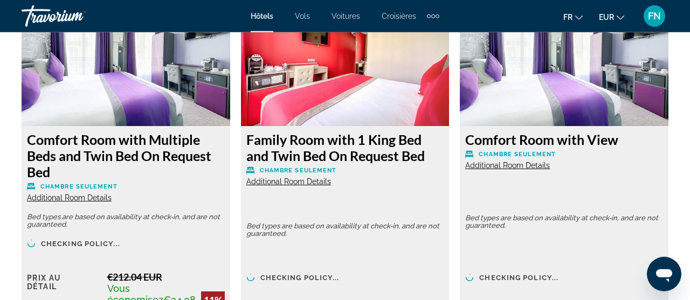
scroll to position [2105, 0]
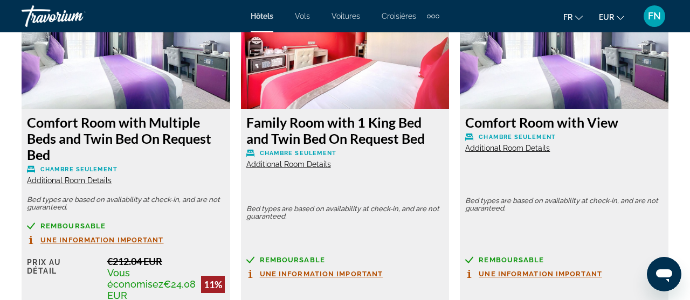
click at [145, 165] on p "Chambre seulement" at bounding box center [126, 169] width 198 height 8
click at [55, 176] on span "Additional Room Details" at bounding box center [69, 180] width 85 height 9
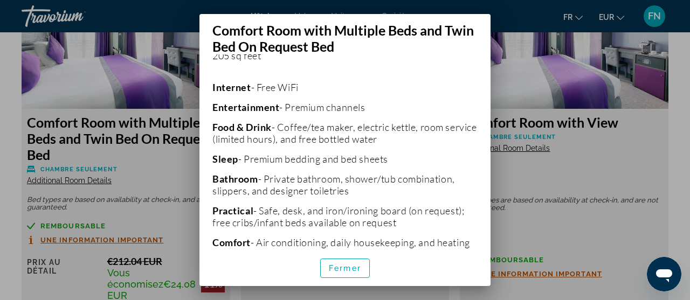
scroll to position [279, 0]
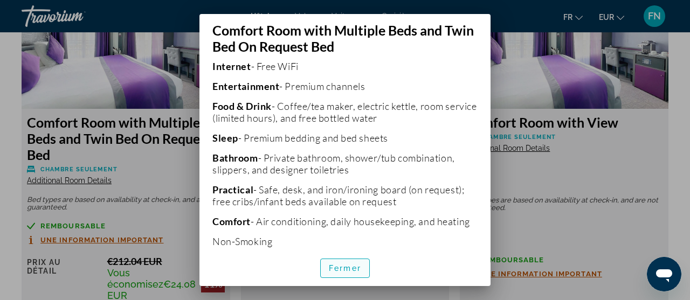
click at [352, 266] on span "Fermer" at bounding box center [345, 268] width 32 height 9
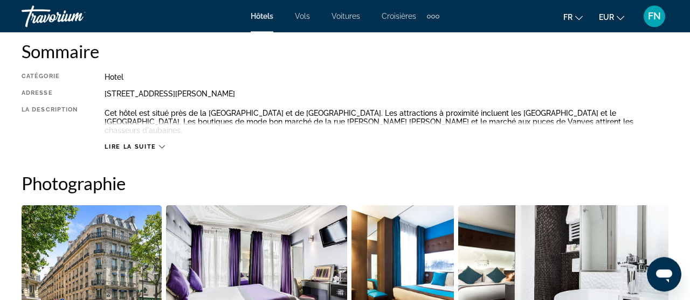
scroll to position [569, 0]
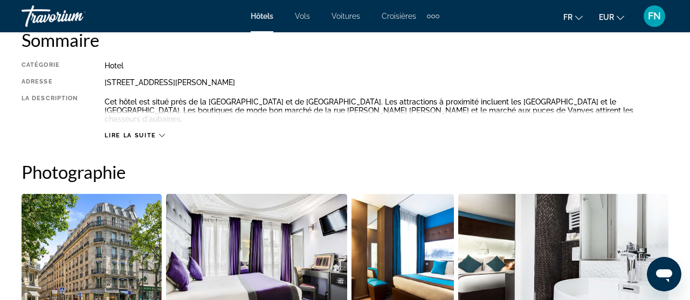
click at [187, 124] on div "Lire la suite" at bounding box center [386, 125] width 563 height 30
click at [130, 132] on span "Lire la suite" at bounding box center [130, 135] width 51 height 7
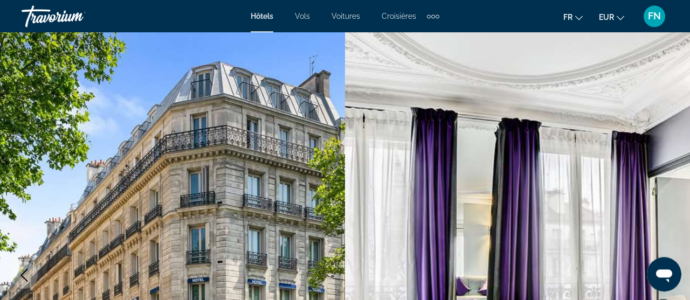
scroll to position [0, 0]
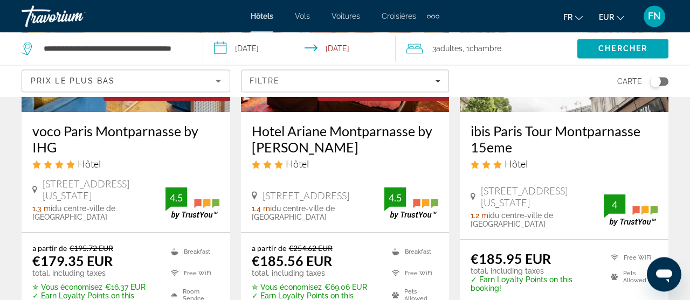
scroll to position [625, 0]
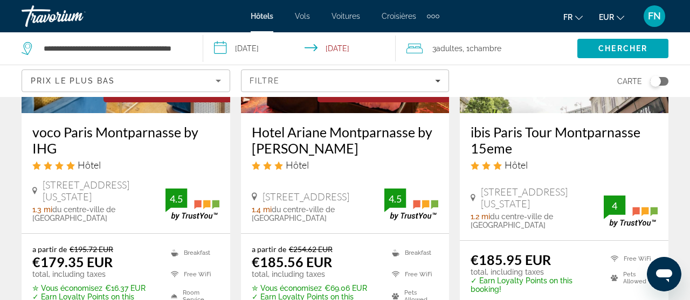
click at [129, 124] on h3 "voco Paris Montparnasse by IHG" at bounding box center [125, 140] width 187 height 32
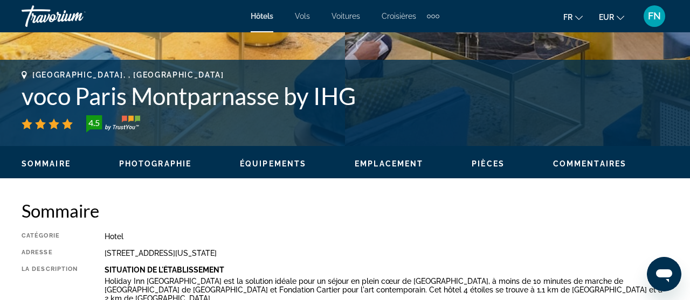
scroll to position [512, 0]
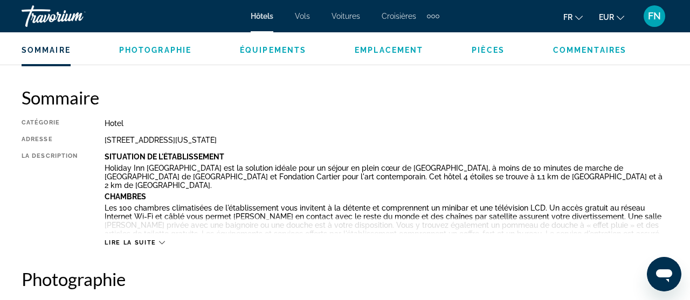
click at [101, 168] on div "Catégorie Hotel Adresse [STREET_ADDRESS][US_STATE] La description Situation De …" at bounding box center [345, 183] width 646 height 128
drag, startPoint x: 107, startPoint y: 169, endPoint x: 201, endPoint y: 231, distance: 112.5
click at [201, 231] on div "Situation De L'établissement Holiday Inn [GEOGRAPHIC_DATA] est la solution idéa…" at bounding box center [386, 192] width 563 height 81
click at [141, 239] on button "Lire la suite" at bounding box center [135, 243] width 60 height 8
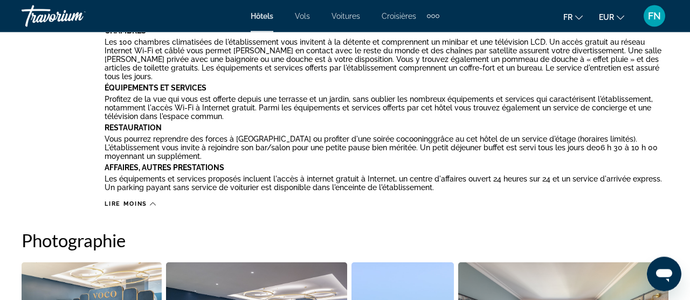
scroll to position [677, 0]
drag, startPoint x: 107, startPoint y: 157, endPoint x: 314, endPoint y: 153, distance: 206.4
click at [453, 178] on div "Situation De L'établissement Holiday Inn [GEOGRAPHIC_DATA] est la solution idéa…" at bounding box center [386, 91] width 563 height 208
click at [154, 99] on p "Profitez de la vue qui vous est offerte depuis une terrasse et un jardin, sans …" at bounding box center [386, 108] width 563 height 26
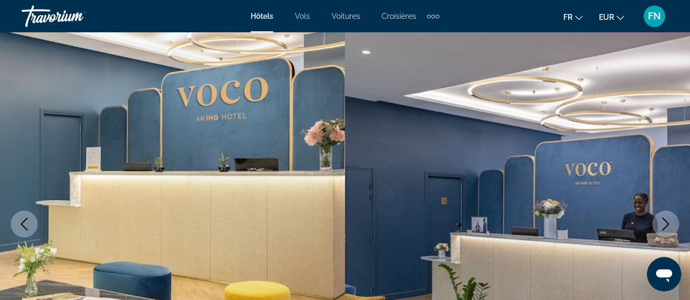
scroll to position [0, 0]
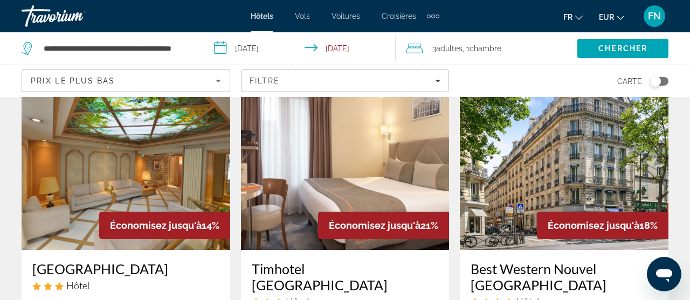
scroll to position [57, 0]
